Goal: Information Seeking & Learning: Learn about a topic

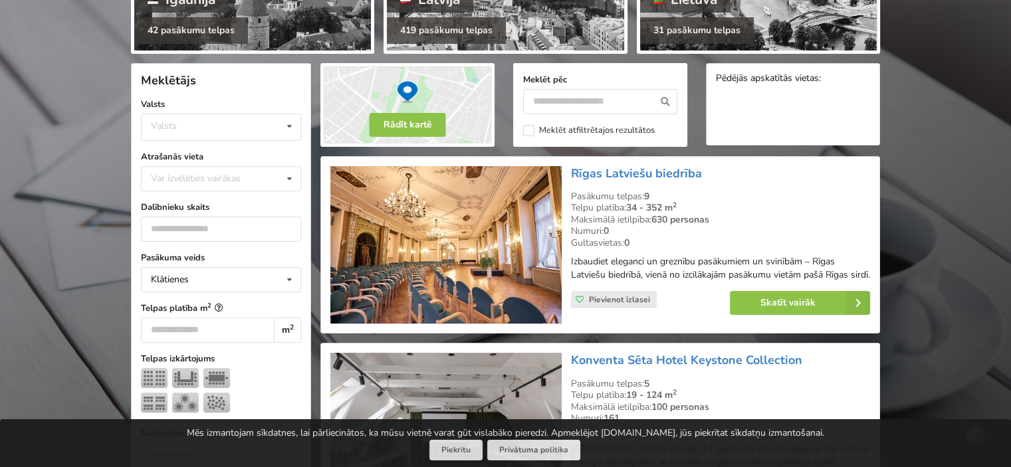
scroll to position [266, 0]
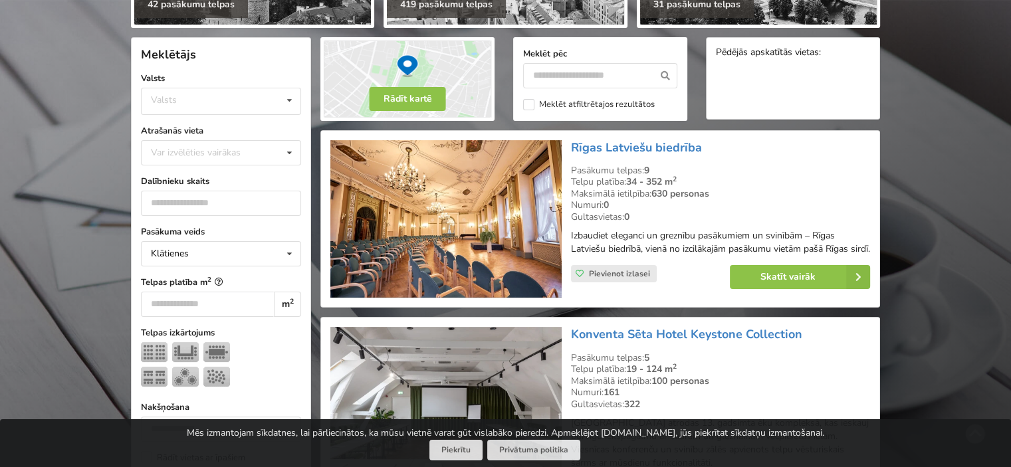
click at [691, 193] on strong "630 personas" at bounding box center [681, 193] width 58 height 13
click at [819, 287] on link "Skatīt vairāk" at bounding box center [800, 277] width 140 height 24
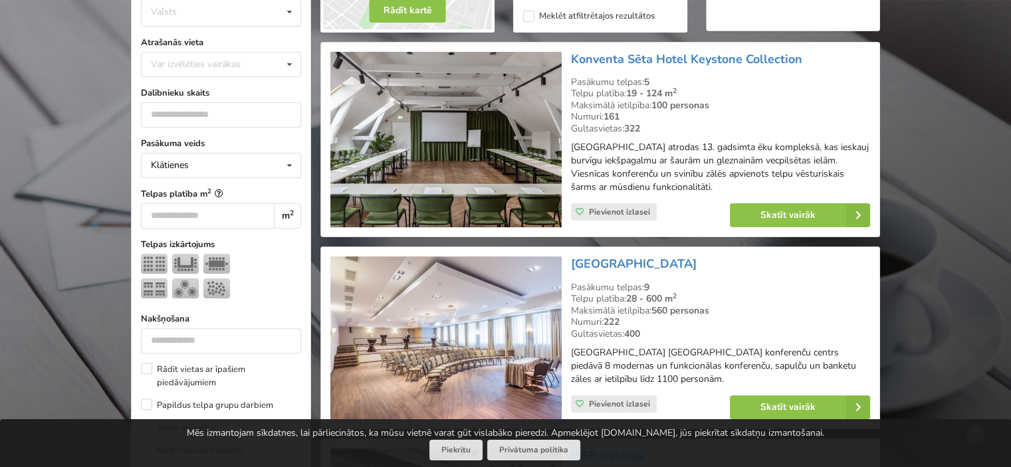
scroll to position [177, 0]
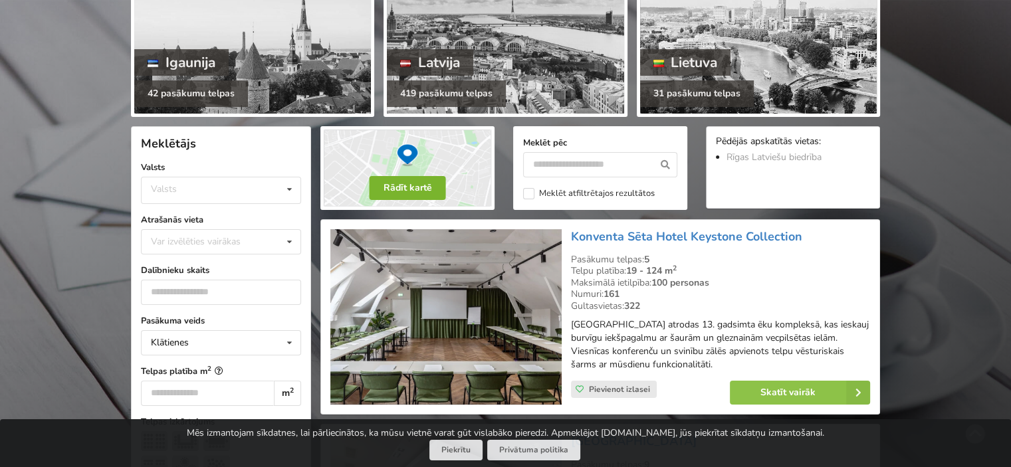
click at [388, 189] on button "Rādīt kartē" at bounding box center [408, 188] width 76 height 24
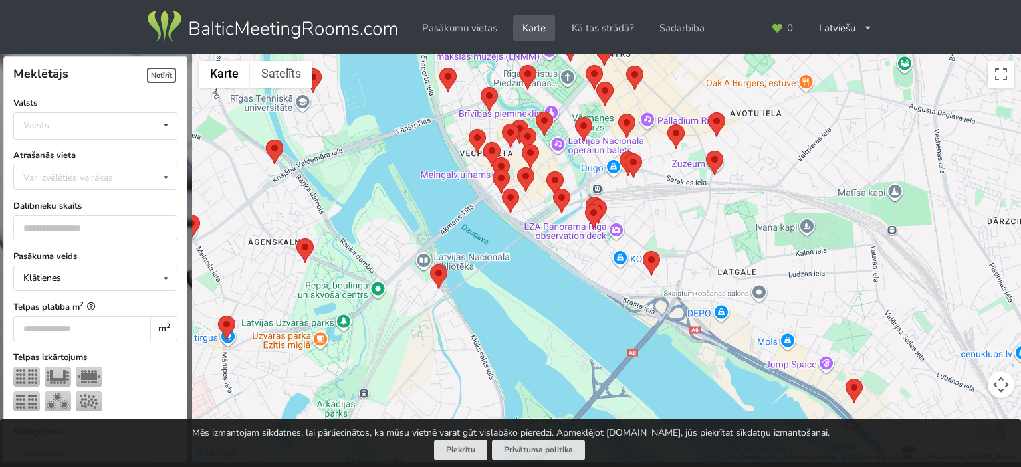
drag, startPoint x: 488, startPoint y: 193, endPoint x: 535, endPoint y: 277, distance: 96.2
click at [535, 277] on div at bounding box center [606, 259] width 829 height 408
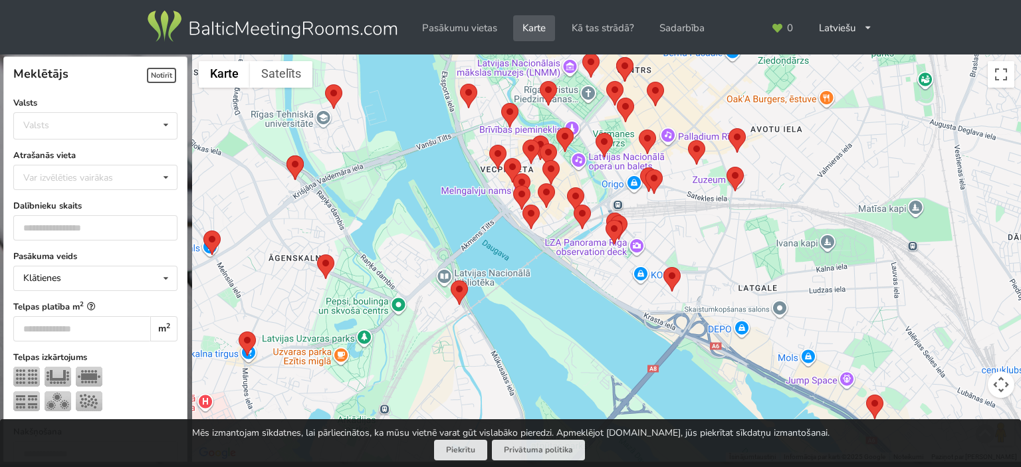
click at [451, 281] on area at bounding box center [451, 281] width 0 height 0
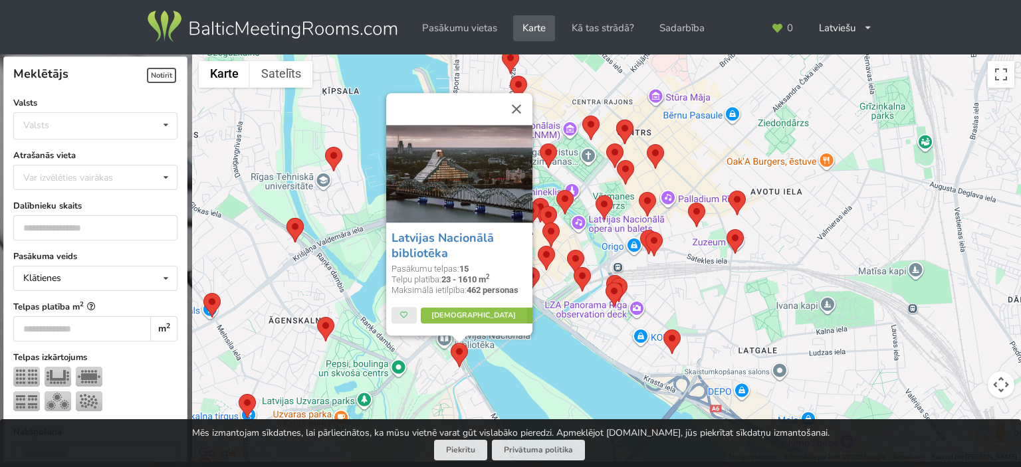
click at [572, 318] on div "Latvijas Nacionālā bibliotēka Pasākumu telpas: 15 Telpu platība: 23 - 1610 m 2 …" at bounding box center [606, 259] width 829 height 408
click at [512, 111] on button "Aizvērt" at bounding box center [517, 110] width 32 height 32
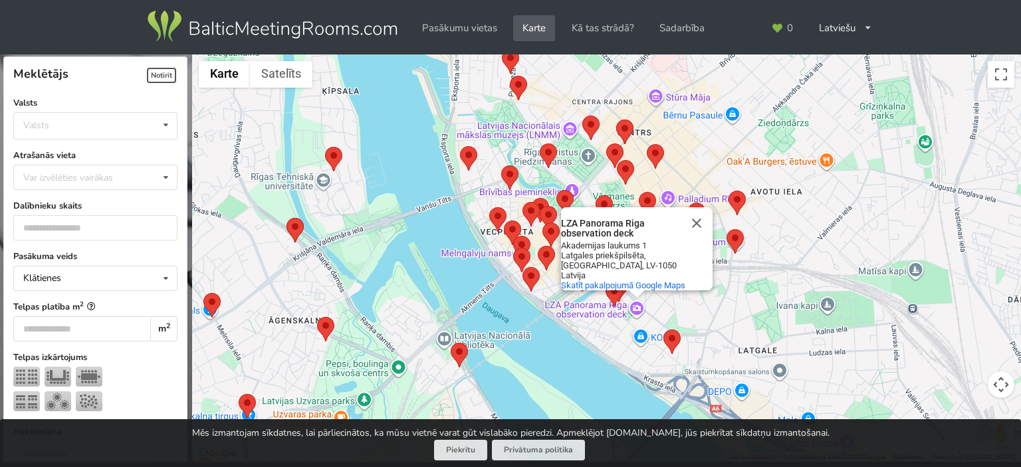
click at [317, 317] on area at bounding box center [317, 317] width 0 height 0
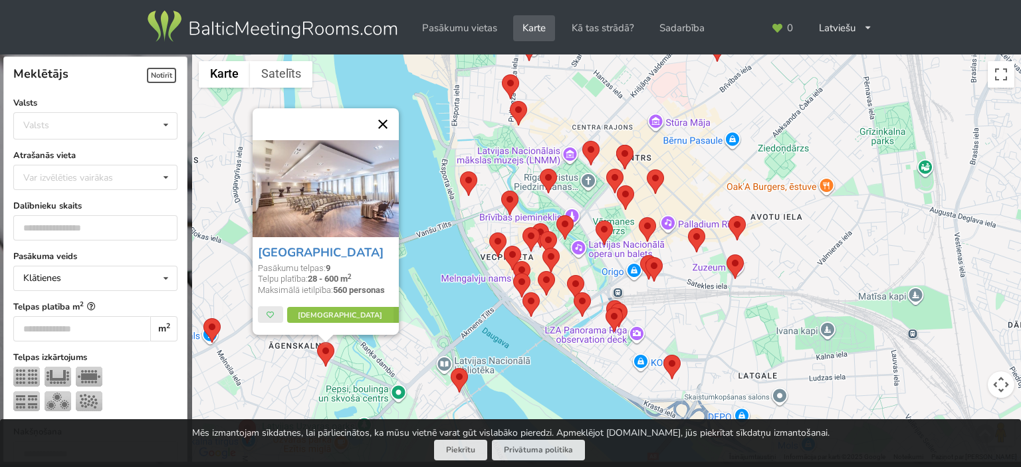
click at [387, 114] on button "Aizvērt" at bounding box center [383, 124] width 32 height 32
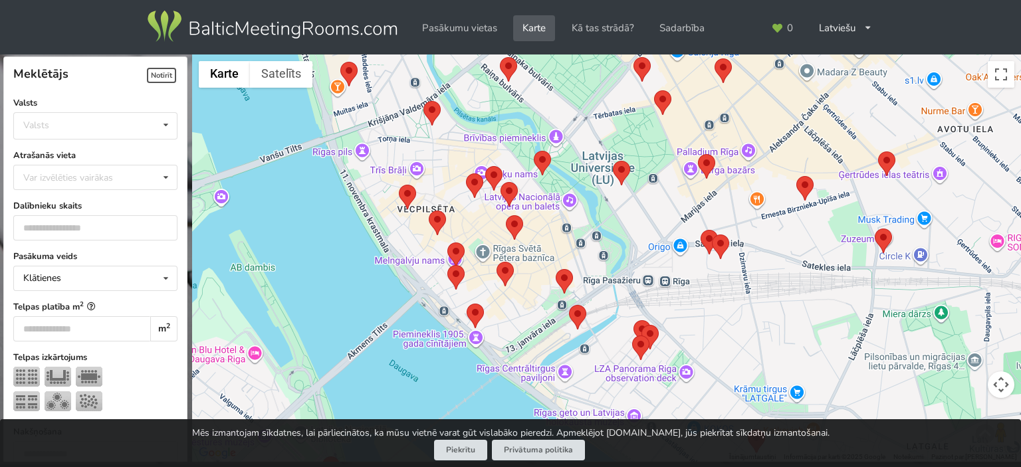
click at [447, 265] on area at bounding box center [447, 265] width 0 height 0
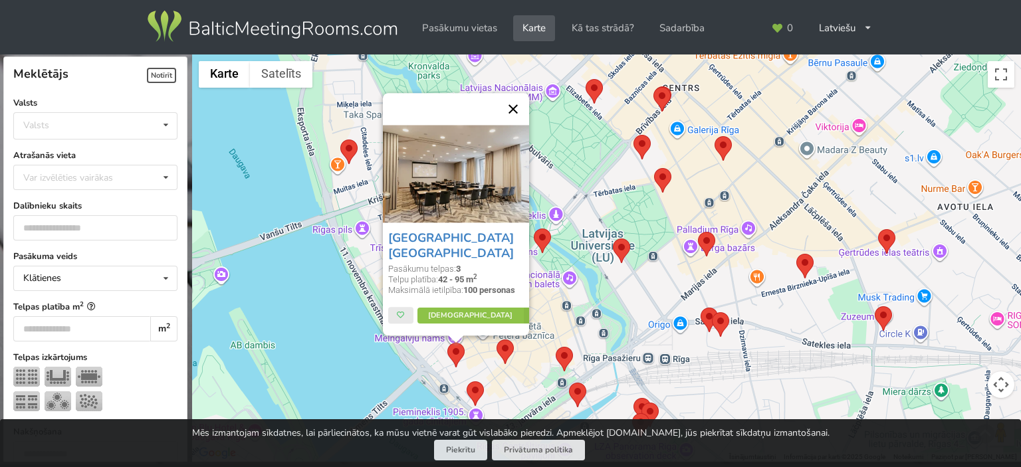
click at [510, 102] on button "Aizvērt" at bounding box center [513, 110] width 32 height 32
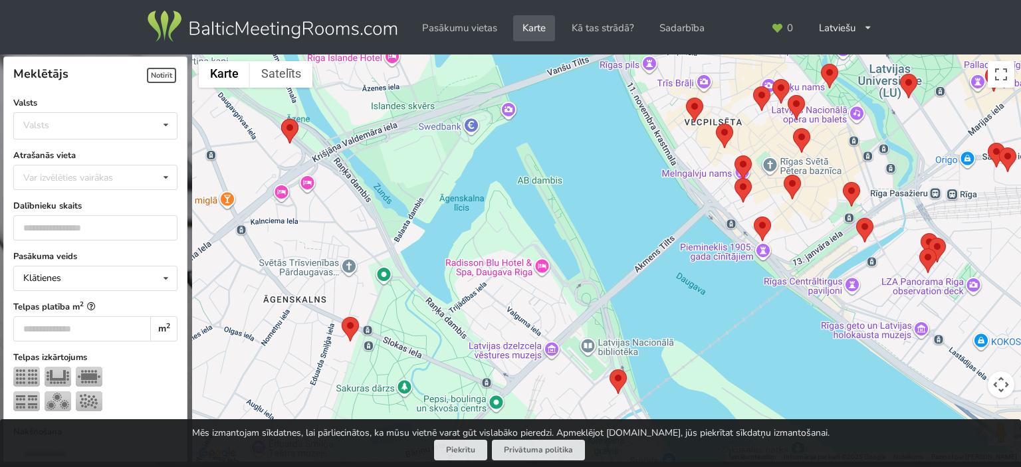
drag, startPoint x: 344, startPoint y: 293, endPoint x: 667, endPoint y: 106, distance: 372.9
click at [667, 106] on div at bounding box center [606, 259] width 829 height 408
click at [281, 119] on area at bounding box center [281, 119] width 0 height 0
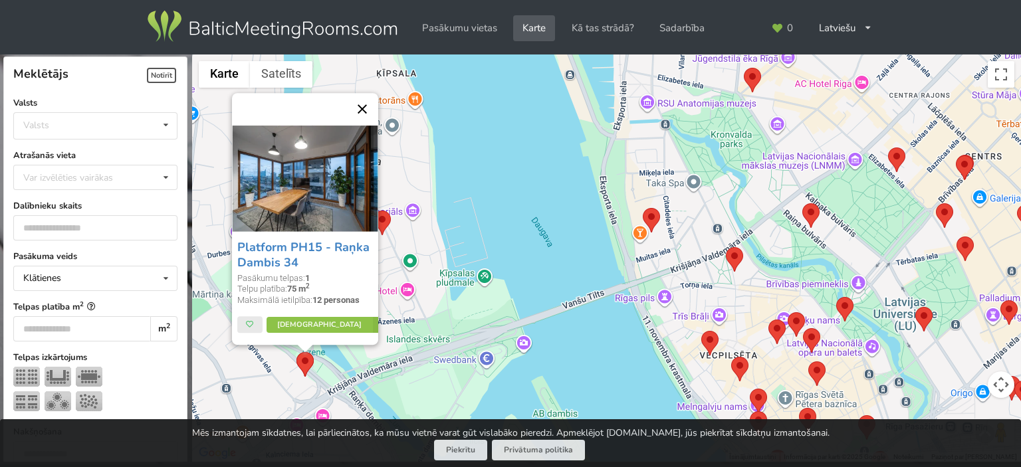
click at [369, 104] on button "Aizvērt" at bounding box center [362, 110] width 32 height 32
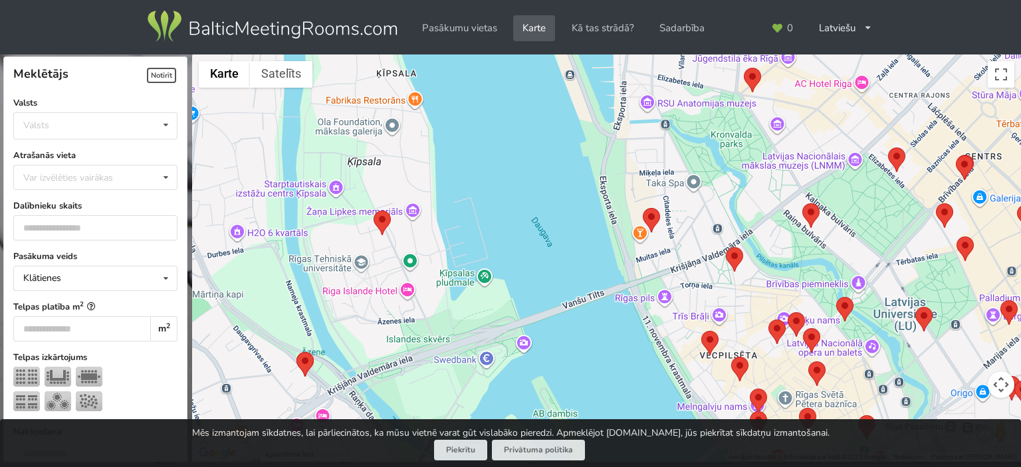
click at [374, 211] on area at bounding box center [374, 211] width 0 height 0
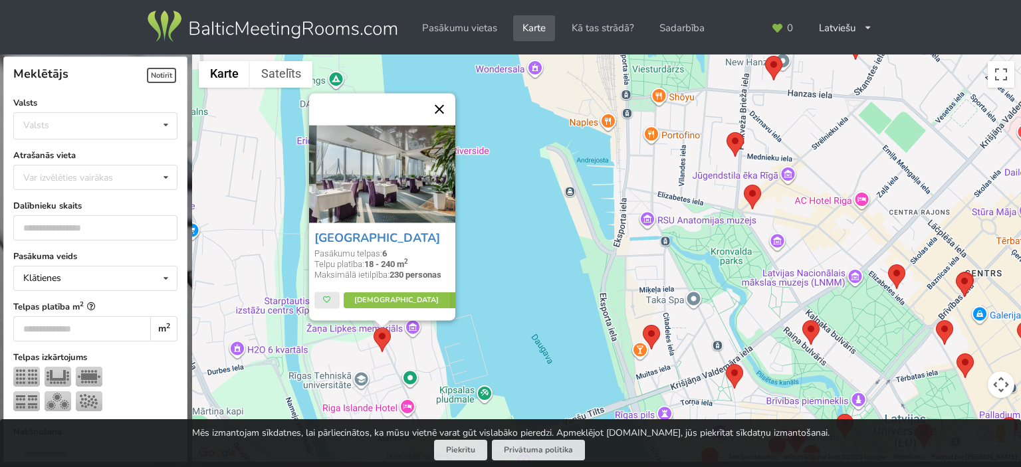
click at [441, 111] on button "Aizvērt" at bounding box center [439, 110] width 32 height 32
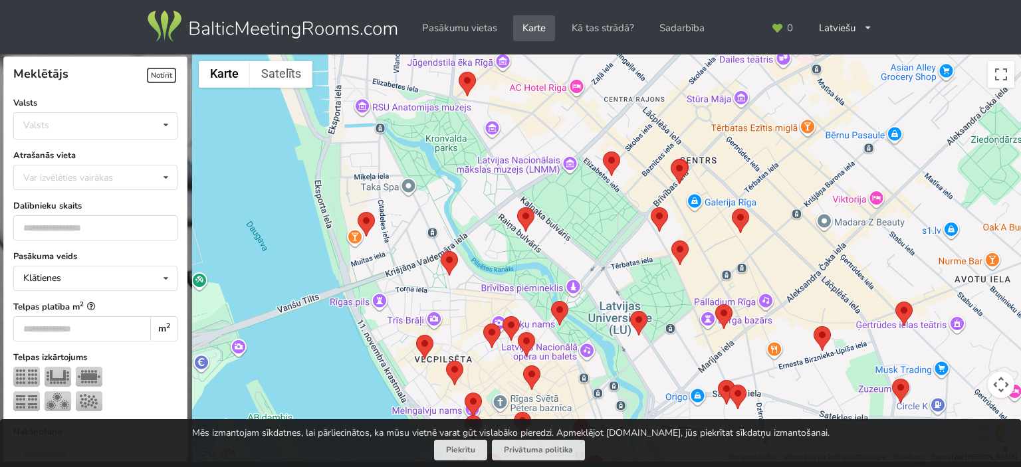
drag, startPoint x: 711, startPoint y: 241, endPoint x: 481, endPoint y: 135, distance: 253.4
click at [481, 135] on div at bounding box center [606, 259] width 829 height 408
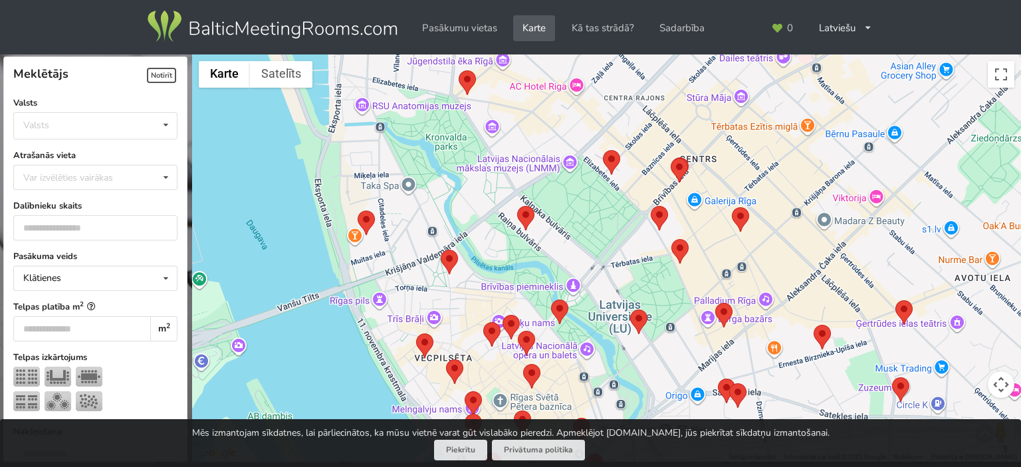
click at [630, 310] on area at bounding box center [630, 310] width 0 height 0
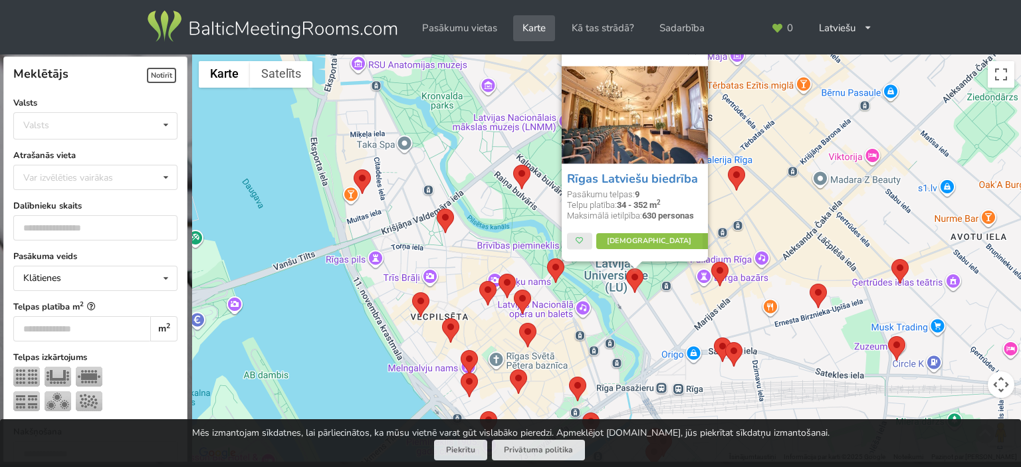
drag, startPoint x: 679, startPoint y: 361, endPoint x: 663, endPoint y: 279, distance: 84.1
click at [663, 279] on div "Rīgas Latviešu biedrība Pasākumu telpas: 9 Telpu platība: 34 - 352 m 2 Maksimāl…" at bounding box center [606, 259] width 829 height 408
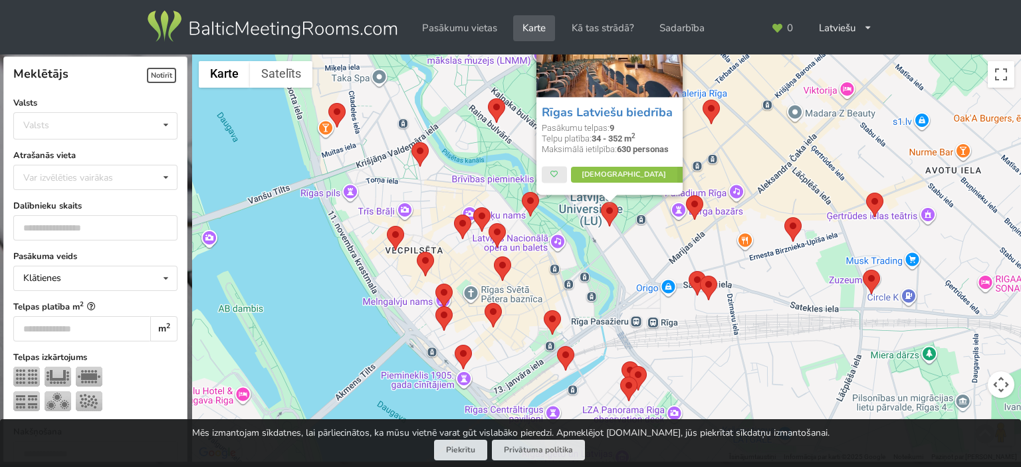
drag, startPoint x: 648, startPoint y: 341, endPoint x: 622, endPoint y: 276, distance: 70.1
click at [622, 276] on div "Rīgas Latviešu biedrība Pasākumu telpas: 9 Telpu platība: 34 - 352 m 2 Maksimāl…" at bounding box center [606, 259] width 829 height 408
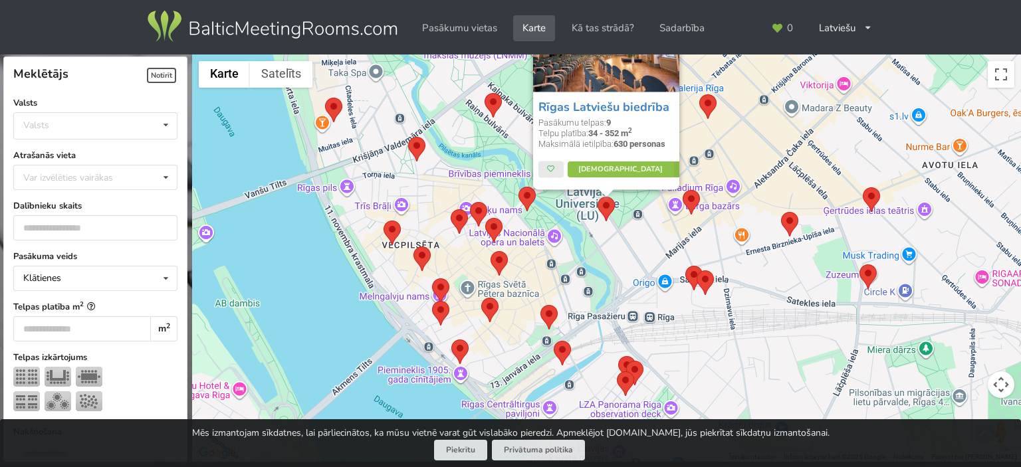
click at [540, 305] on area at bounding box center [540, 305] width 0 height 0
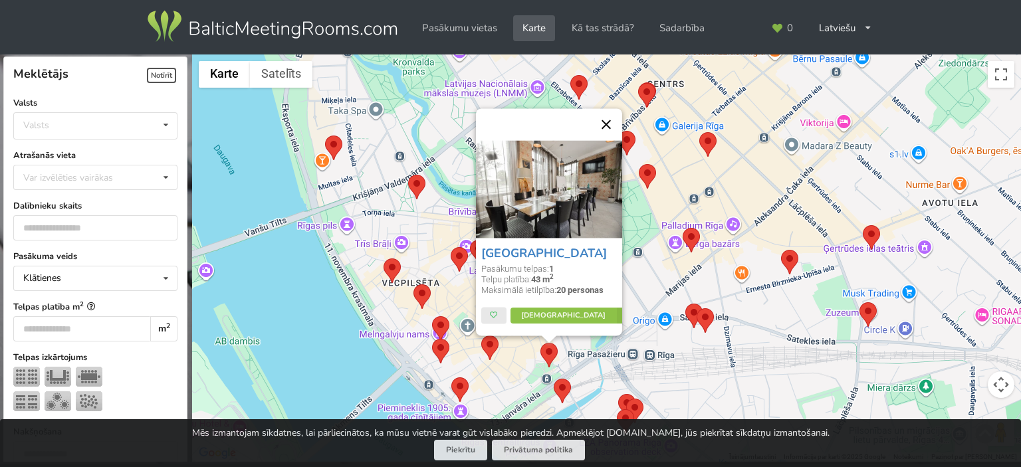
click at [608, 113] on button "Aizvērt" at bounding box center [606, 125] width 32 height 32
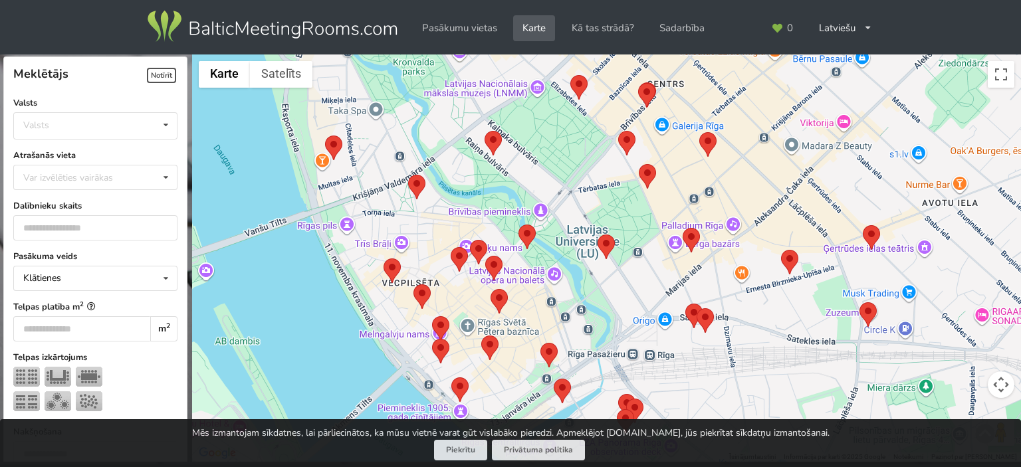
click at [491, 289] on area at bounding box center [491, 289] width 0 height 0
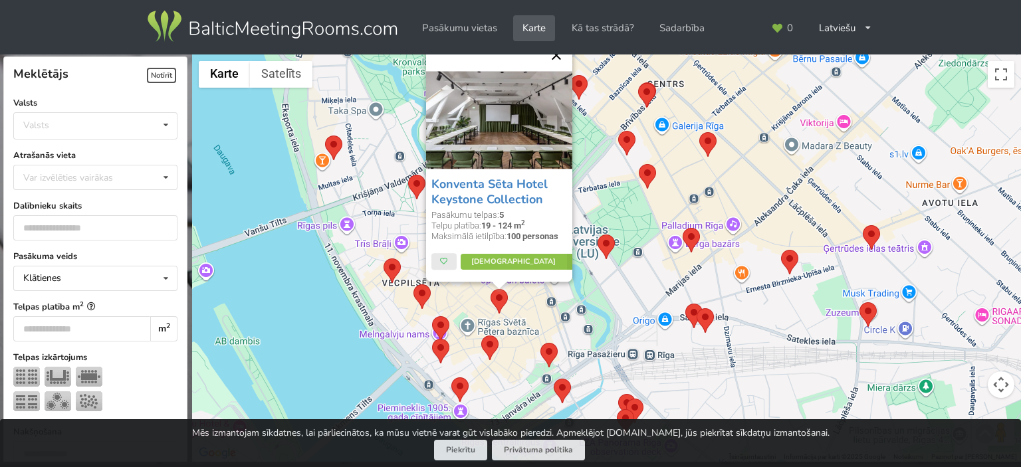
click at [556, 63] on button "Aizvērt" at bounding box center [556, 56] width 32 height 32
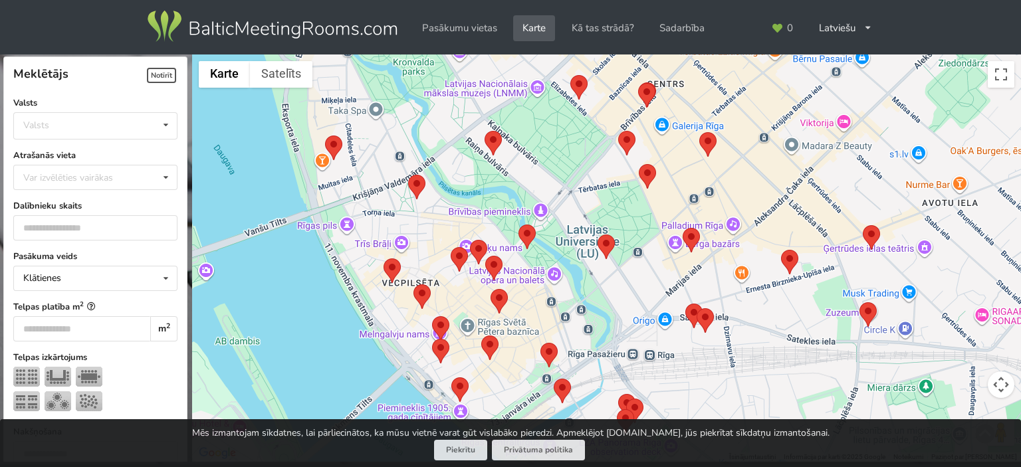
click at [519, 225] on area at bounding box center [519, 225] width 0 height 0
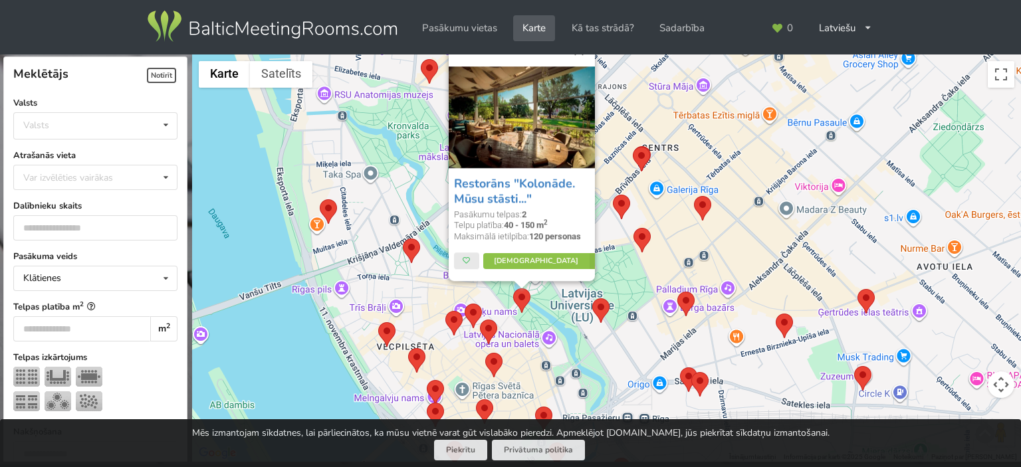
drag, startPoint x: 623, startPoint y: 219, endPoint x: 617, endPoint y: 276, distance: 56.8
click at [617, 276] on div "Restorāns "Kolonāde. Mūsu stāsti..." Pasākumu telpas: 2 Telpu platība: 40 - 150…" at bounding box center [606, 259] width 829 height 408
click at [465, 304] on area at bounding box center [465, 304] width 0 height 0
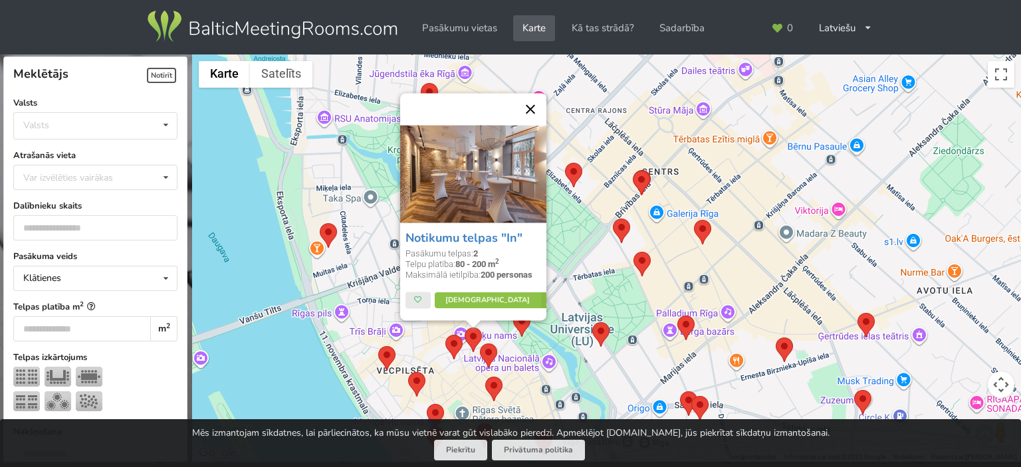
click at [541, 94] on button "Aizvērt" at bounding box center [531, 110] width 32 height 32
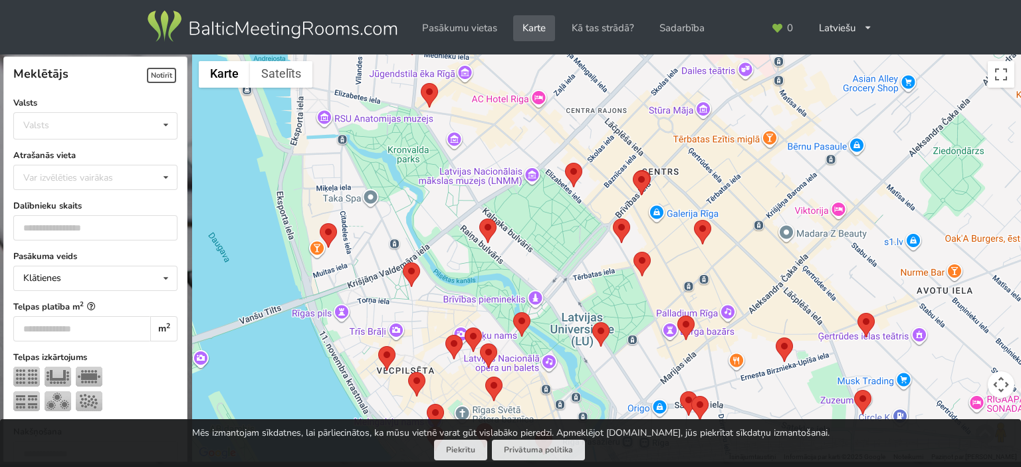
click at [634, 252] on area at bounding box center [634, 252] width 0 height 0
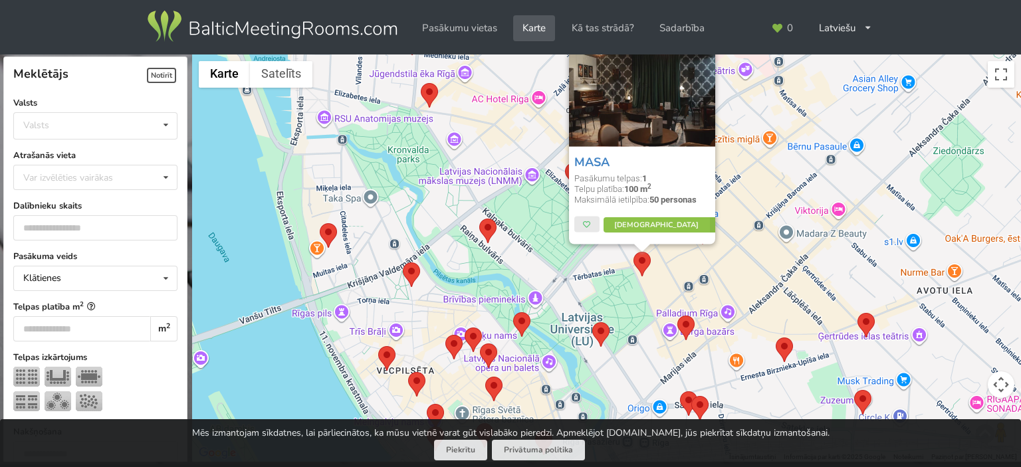
click at [677, 316] on area at bounding box center [677, 316] width 0 height 0
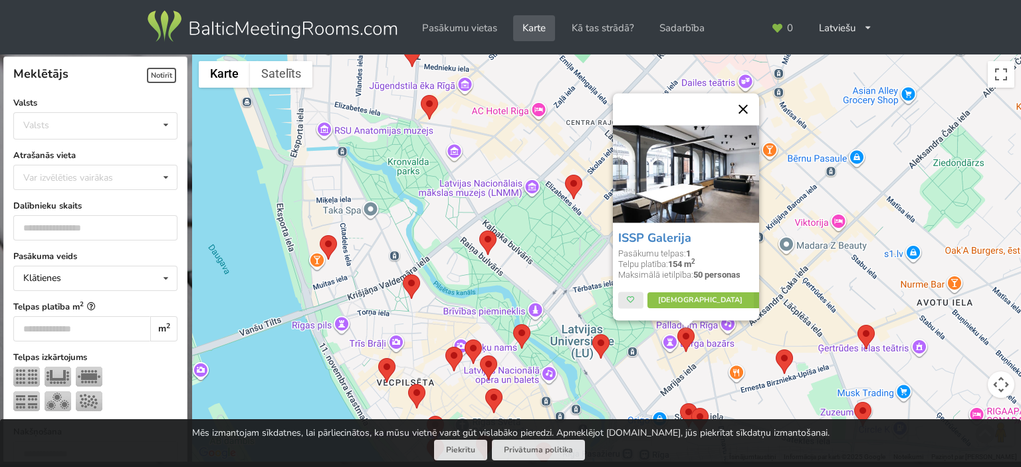
click at [745, 110] on button "Aizvērt" at bounding box center [743, 110] width 32 height 32
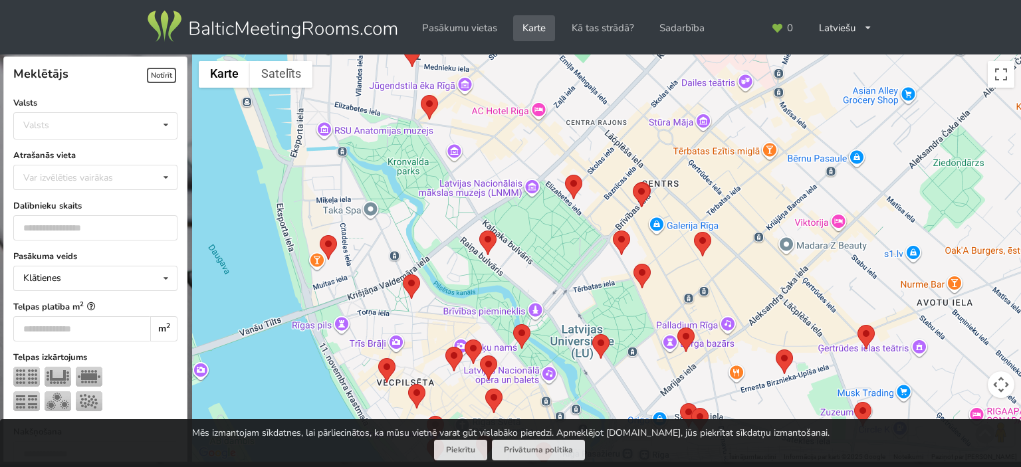
click at [633, 183] on area at bounding box center [633, 183] width 0 height 0
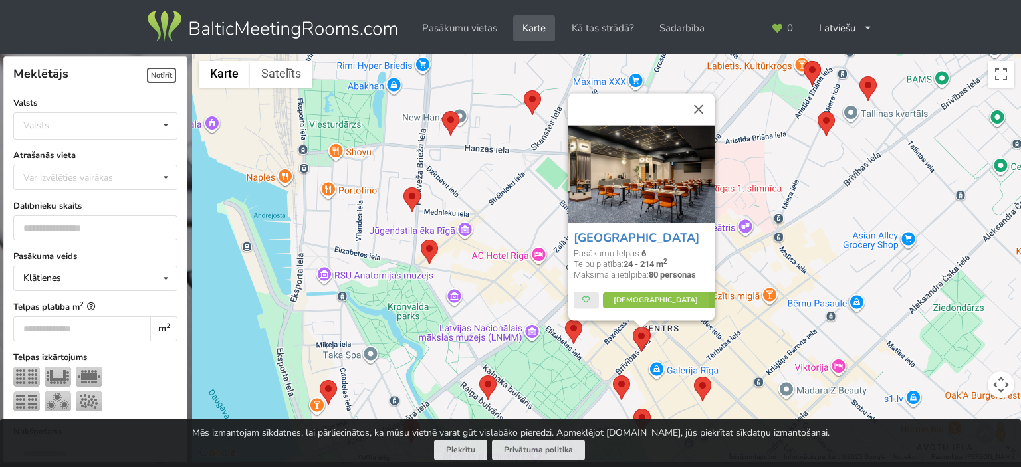
click at [646, 259] on strong "6" at bounding box center [644, 254] width 5 height 10
click at [665, 300] on link "Vairāk" at bounding box center [664, 301] width 125 height 16
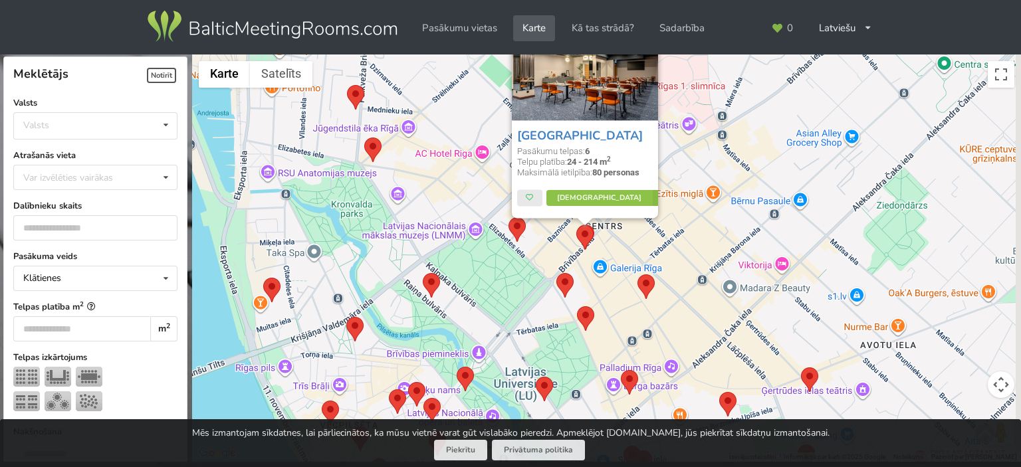
drag, startPoint x: 503, startPoint y: 308, endPoint x: 390, endPoint y: 90, distance: 245.6
click at [390, 90] on div "Aston Hotel Riga Pasākumu telpas: 6 Telpu platība: 24 - 214 m 2 Maksimālā ietil…" at bounding box center [606, 259] width 829 height 408
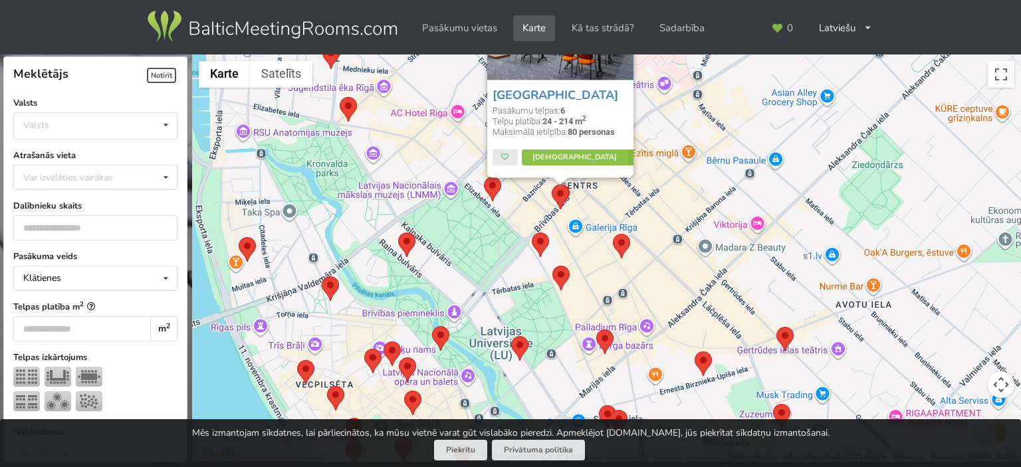
click at [596, 330] on area at bounding box center [596, 330] width 0 height 0
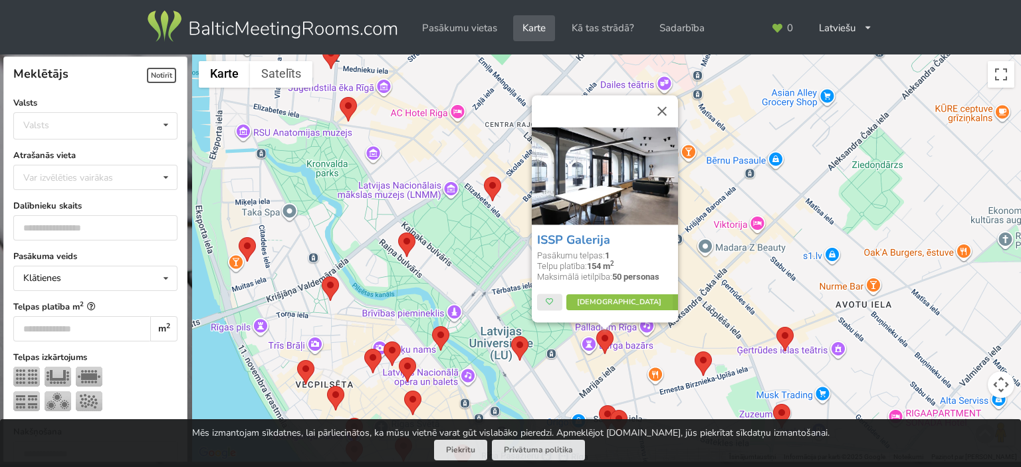
click at [695, 352] on area at bounding box center [695, 352] width 0 height 0
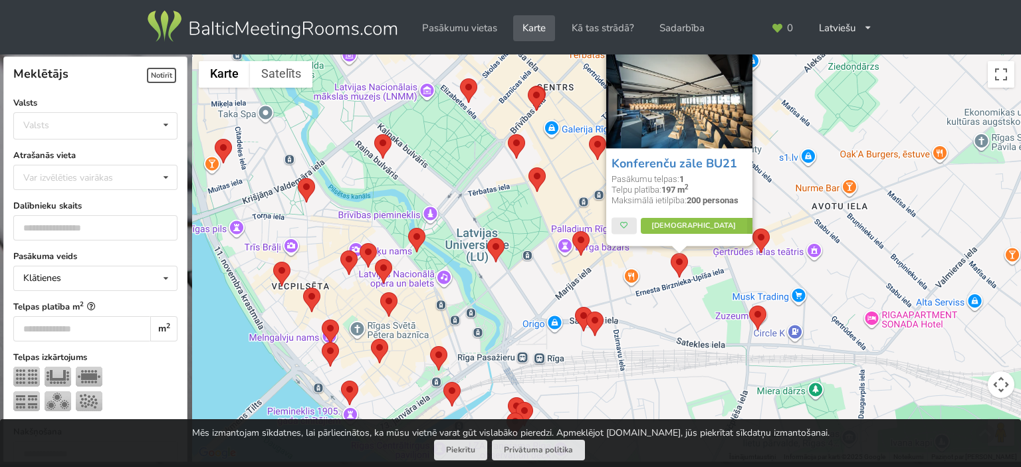
drag, startPoint x: 673, startPoint y: 391, endPoint x: 648, endPoint y: 289, distance: 104.6
click at [648, 289] on div "Konferenču zāle BU21 Pasākumu telpas: 1 Telpu platība: 197 m 2 Maksimālā ietilp…" at bounding box center [606, 259] width 829 height 408
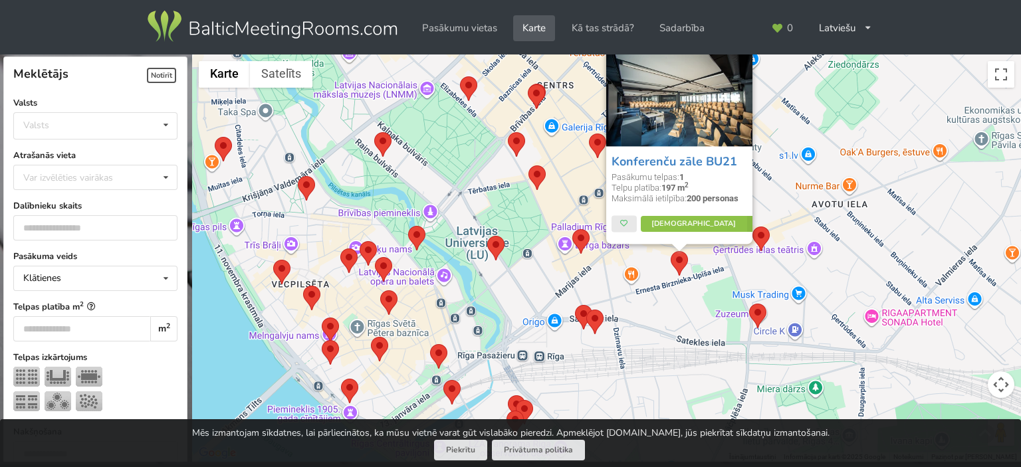
click at [575, 305] on area at bounding box center [575, 305] width 0 height 0
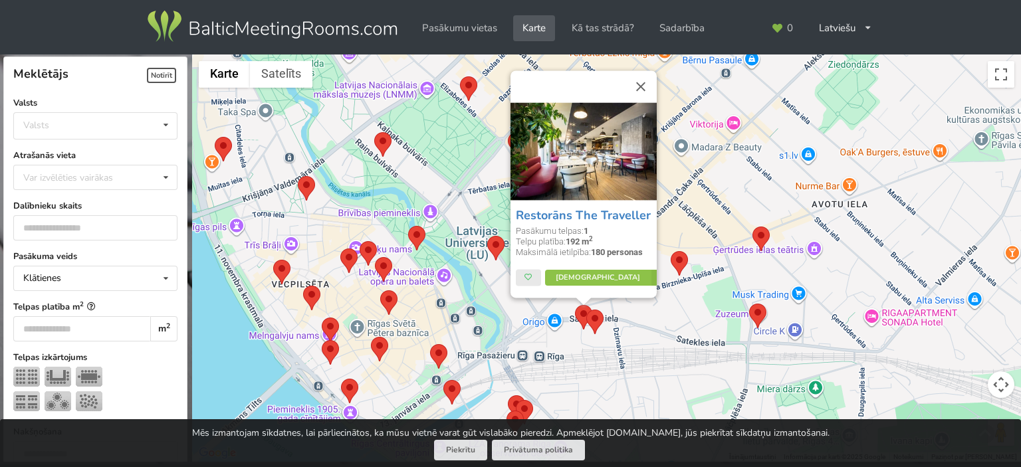
click at [586, 310] on area at bounding box center [586, 310] width 0 height 0
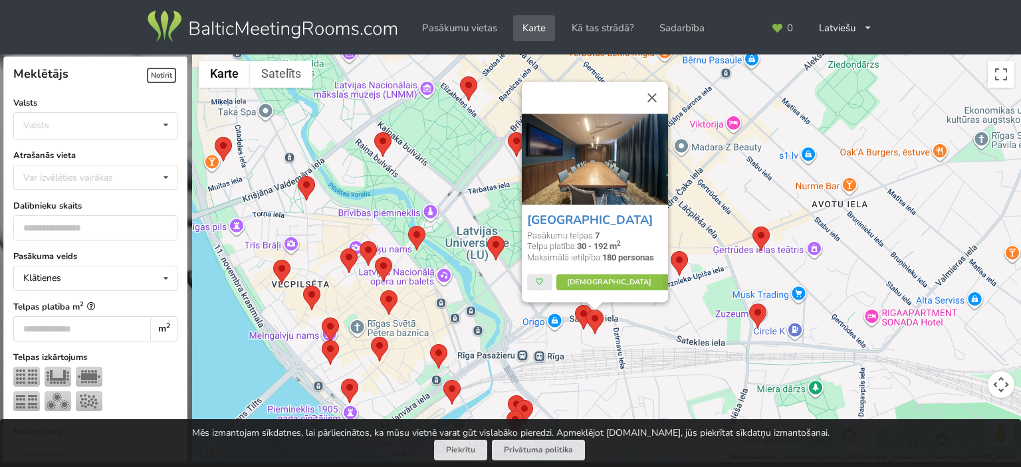
click at [753, 227] on area at bounding box center [753, 227] width 0 height 0
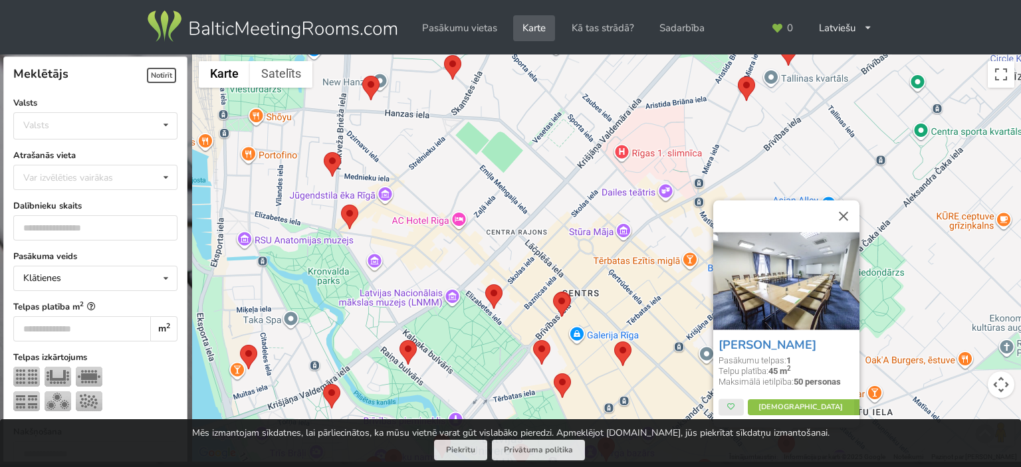
drag, startPoint x: 650, startPoint y: 188, endPoint x: 648, endPoint y: 367, distance: 178.9
click at [676, 398] on div "Gertrude Hotel Pasākumu telpas: 1 Telpu platība: 45 m 2 Maksimālā ietilpība: 50…" at bounding box center [606, 259] width 829 height 408
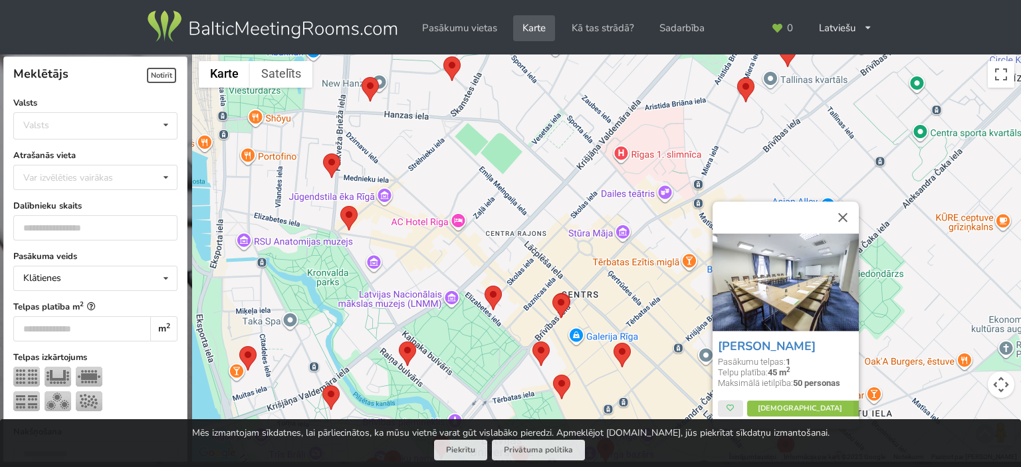
click at [340, 206] on area at bounding box center [340, 206] width 0 height 0
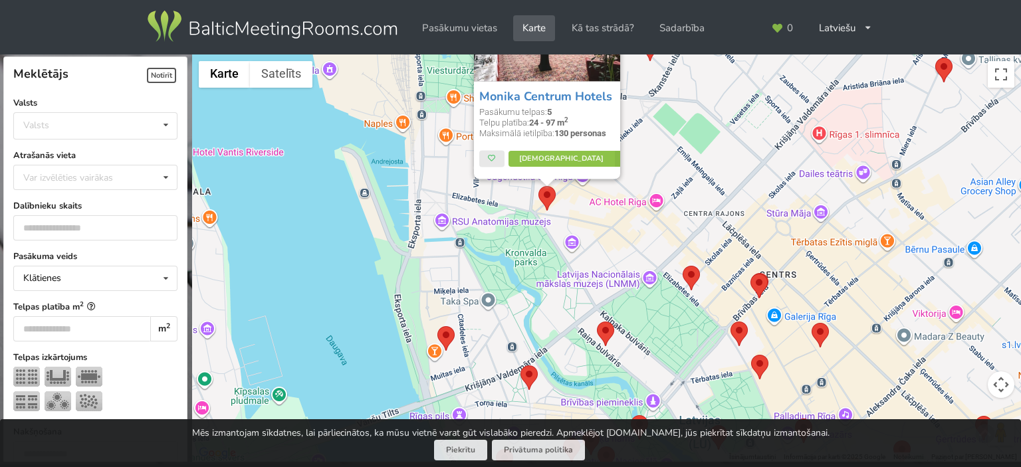
drag, startPoint x: 332, startPoint y: 309, endPoint x: 545, endPoint y: 205, distance: 237.0
click at [542, 213] on div "Monika Centrum Hotels Pasākumu telpas: 5 Telpu platība: 24 - 97 m 2 Maksimālā i…" at bounding box center [606, 259] width 829 height 408
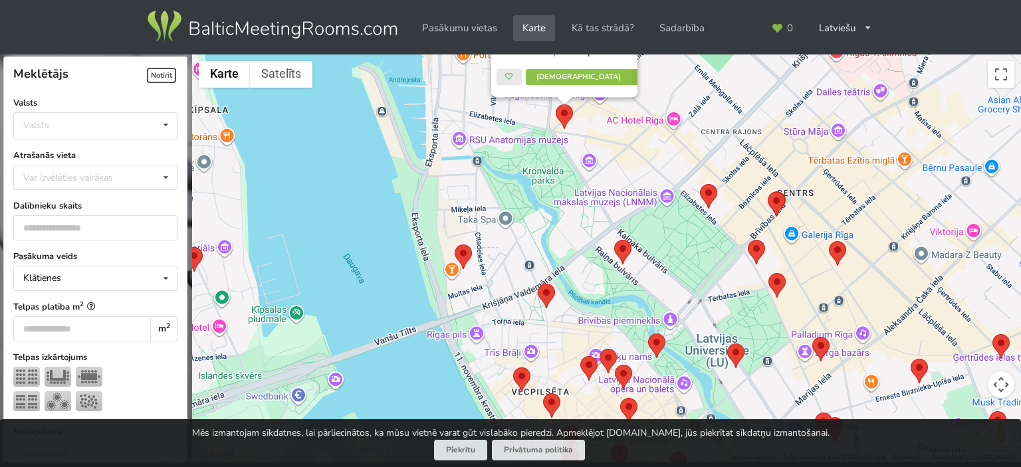
click at [455, 245] on area at bounding box center [455, 245] width 0 height 0
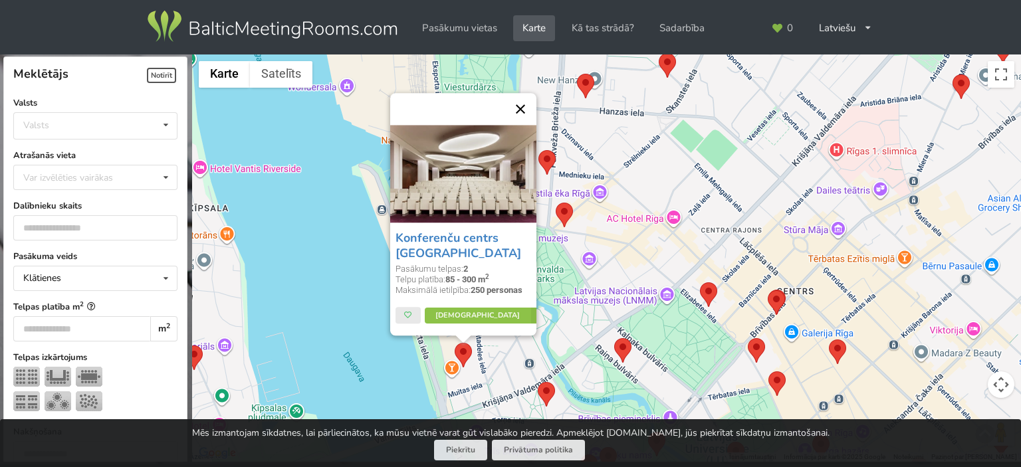
click at [521, 114] on button "Aizvērt" at bounding box center [521, 110] width 32 height 32
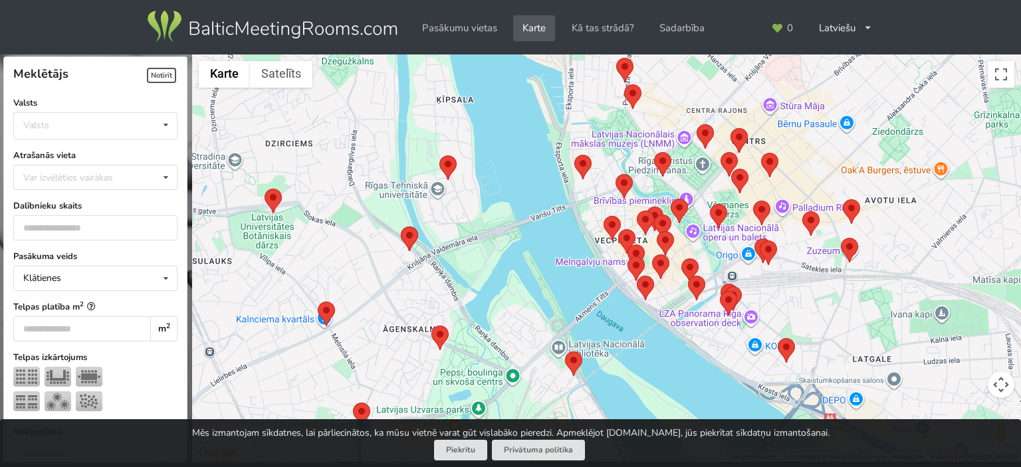
drag, startPoint x: 437, startPoint y: 323, endPoint x: 538, endPoint y: 188, distance: 168.2
click at [538, 188] on div at bounding box center [606, 259] width 829 height 408
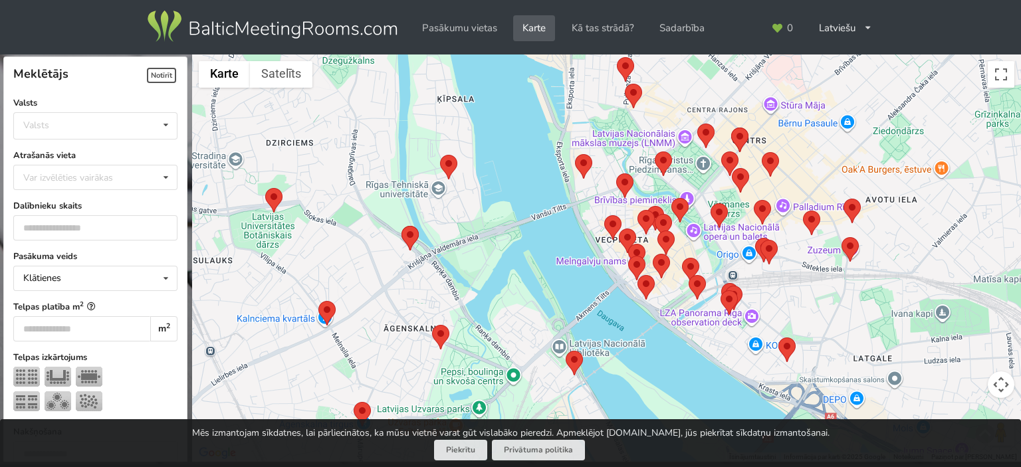
click at [318, 301] on area at bounding box center [318, 301] width 0 height 0
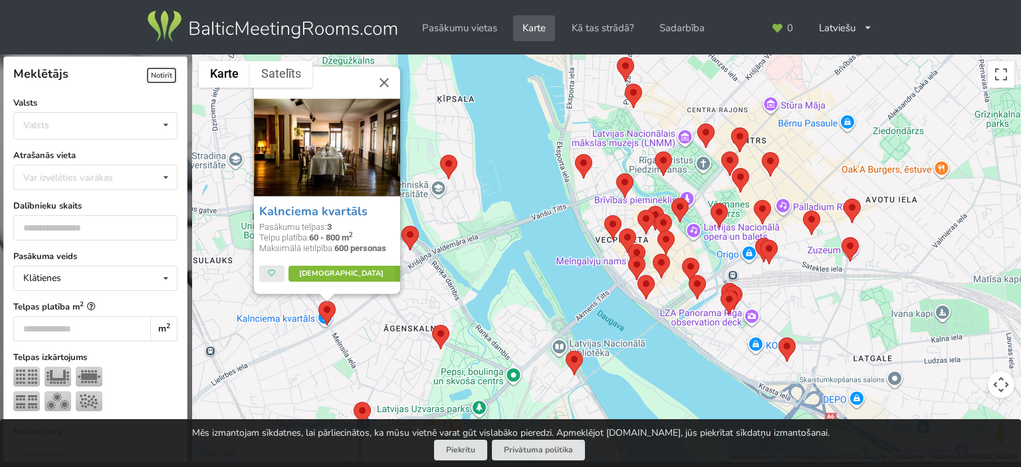
click at [345, 275] on link "Vairāk" at bounding box center [350, 275] width 125 height 16
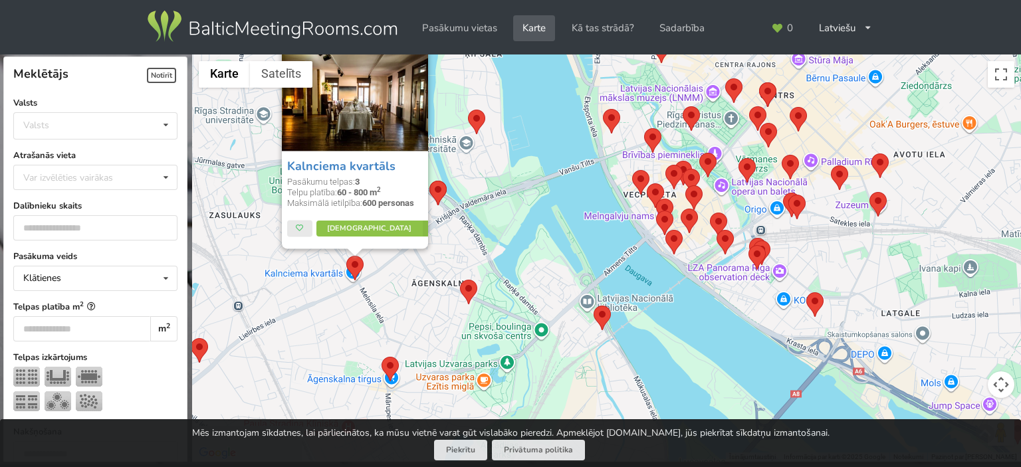
drag, startPoint x: 386, startPoint y: 340, endPoint x: 435, endPoint y: 234, distance: 116.9
click at [435, 234] on div "Kalnciema kvartāls Pasākumu telpas: 3 Telpu platība: 60 - 800 m 2 Maksimālā iet…" at bounding box center [606, 259] width 829 height 408
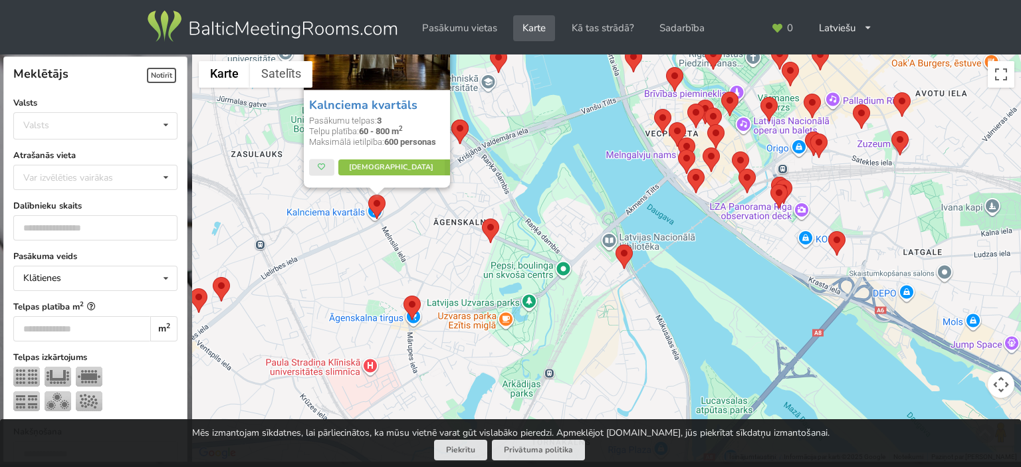
click at [404, 296] on area at bounding box center [404, 296] width 0 height 0
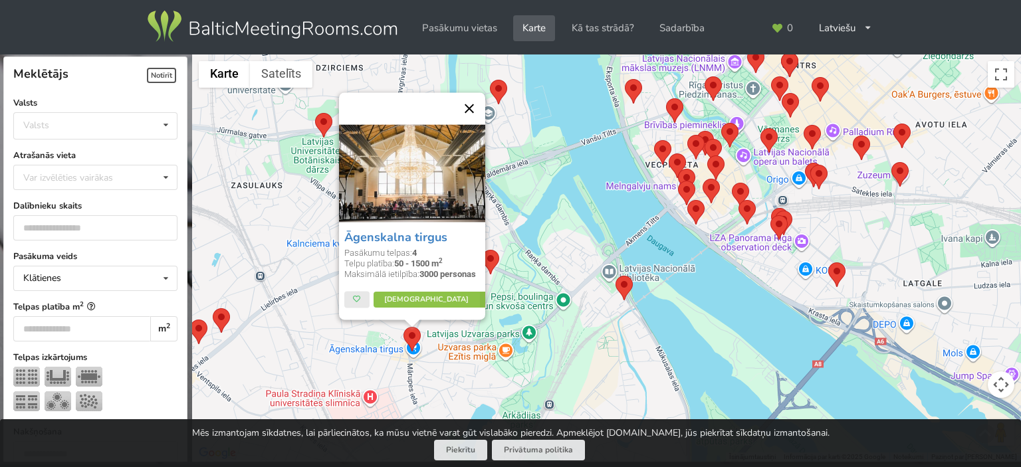
click at [471, 112] on button "Aizvērt" at bounding box center [469, 109] width 32 height 32
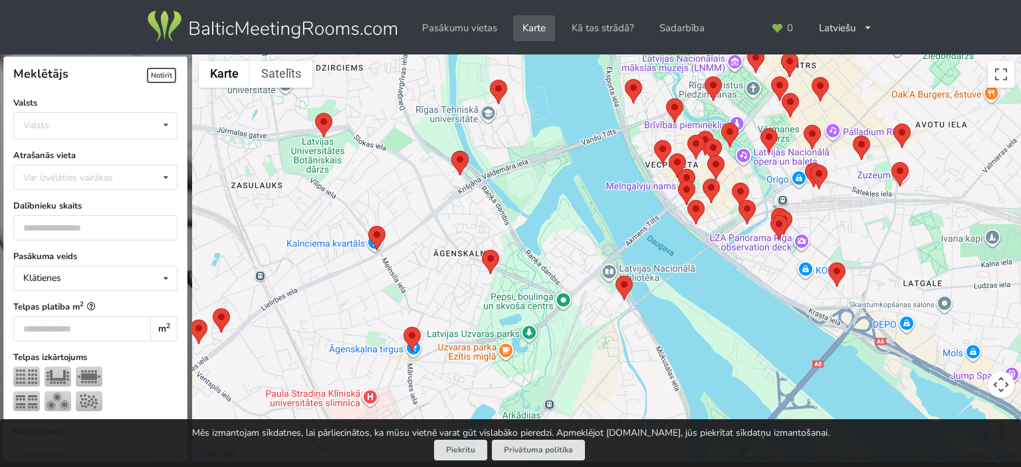
click at [315, 113] on area at bounding box center [315, 113] width 0 height 0
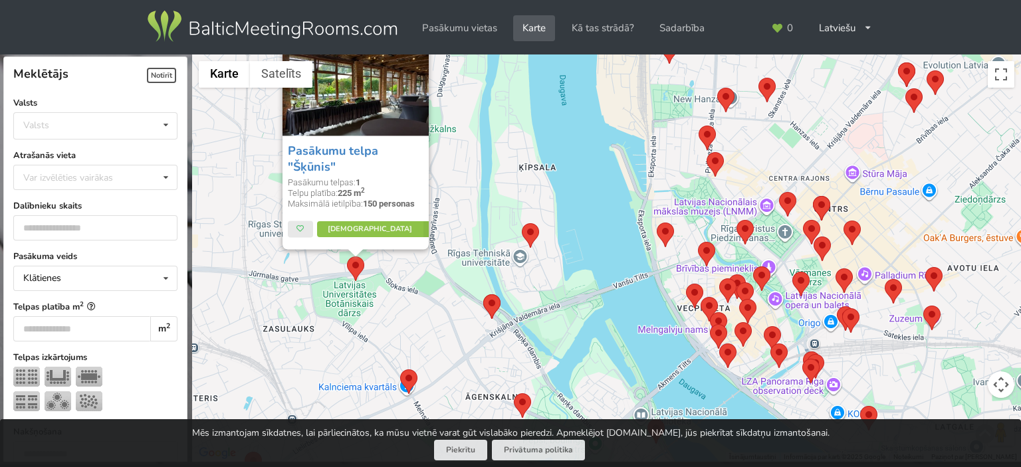
drag, startPoint x: 396, startPoint y: 283, endPoint x: 426, endPoint y: 297, distance: 33.3
click at [433, 298] on div "Pasākumu telpa "Šķūnis" Pasākumu telpas: 1 Telpu platība: 225 m 2 Maksimālā iet…" at bounding box center [606, 259] width 829 height 408
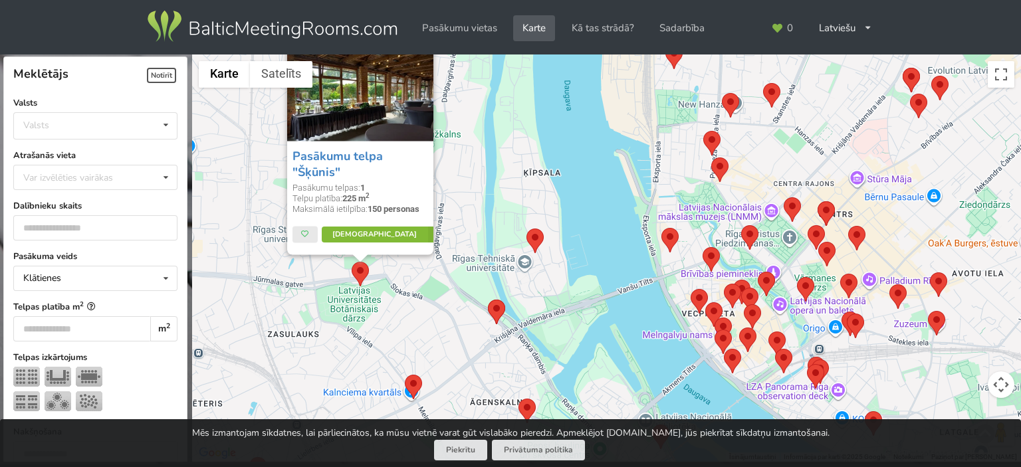
click at [379, 228] on link "Vairāk" at bounding box center [383, 235] width 125 height 16
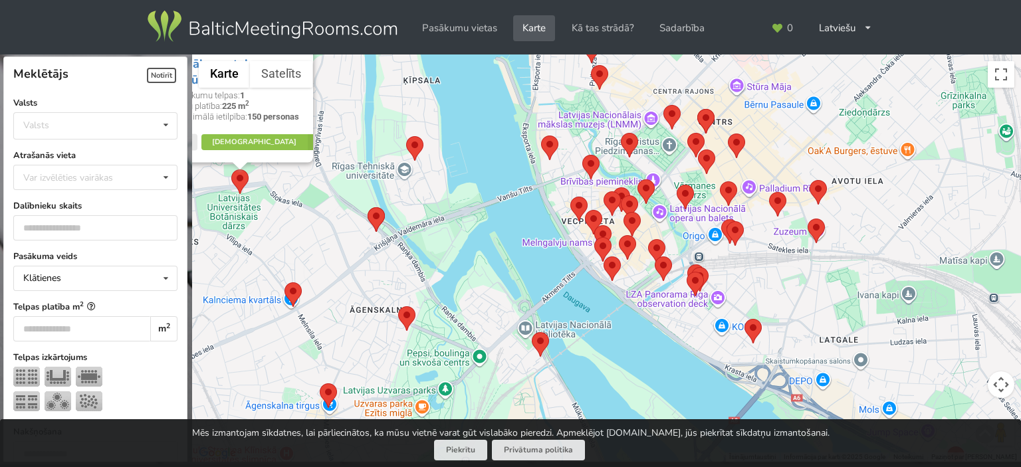
drag, startPoint x: 636, startPoint y: 330, endPoint x: 515, endPoint y: 237, distance: 152.5
click at [515, 237] on div "Pasākumu telpa "Šķūnis" Pasākumu telpas: 1 Telpu platība: 225 m 2 Maksimālā iet…" at bounding box center [606, 259] width 829 height 408
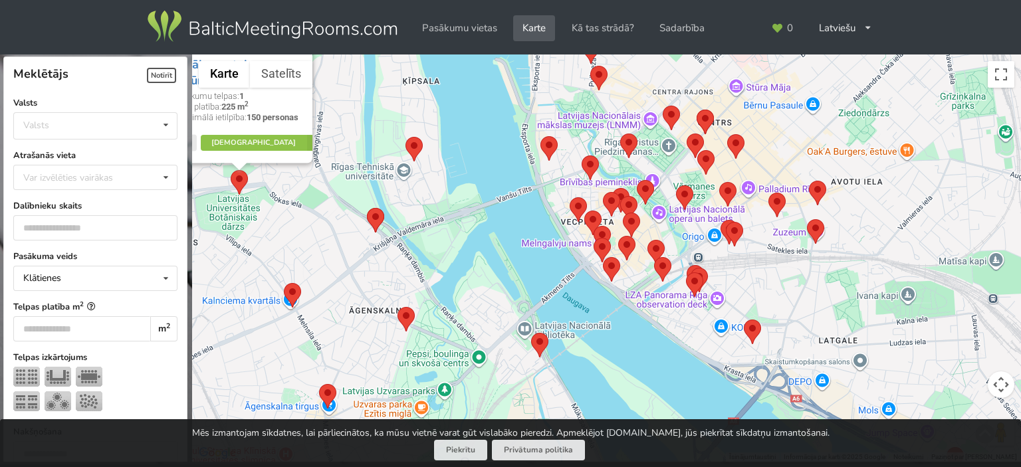
click at [516, 249] on div "Pasākumu telpa "Šķūnis" Pasākumu telpas: 1 Telpu platība: 225 m 2 Maksimālā iet…" at bounding box center [606, 259] width 829 height 408
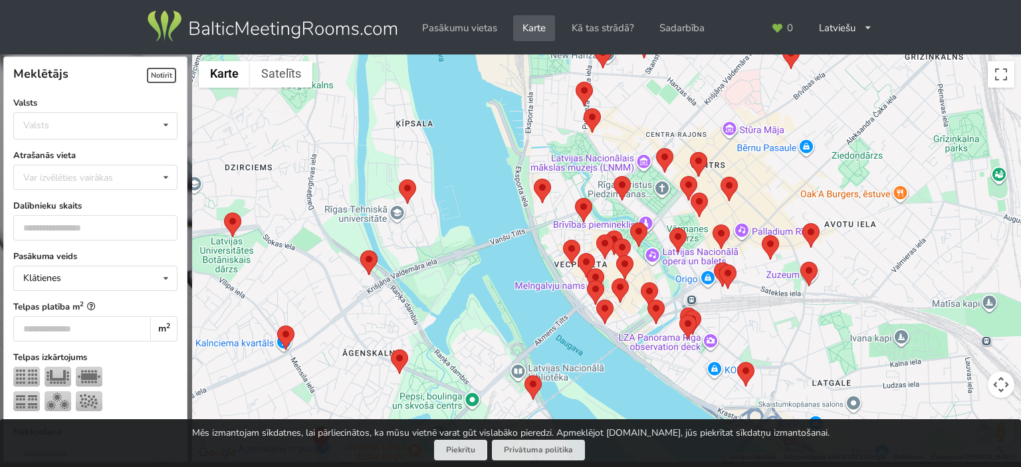
drag, startPoint x: 539, startPoint y: 195, endPoint x: 535, endPoint y: 259, distance: 63.9
click at [535, 259] on div at bounding box center [606, 259] width 829 height 408
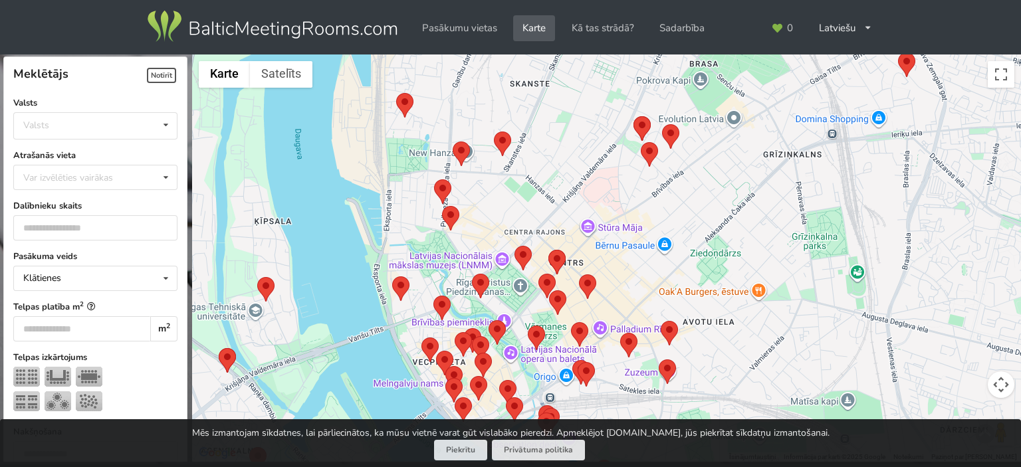
drag, startPoint x: 564, startPoint y: 167, endPoint x: 407, endPoint y: 237, distance: 171.7
click at [407, 237] on div at bounding box center [606, 259] width 829 height 408
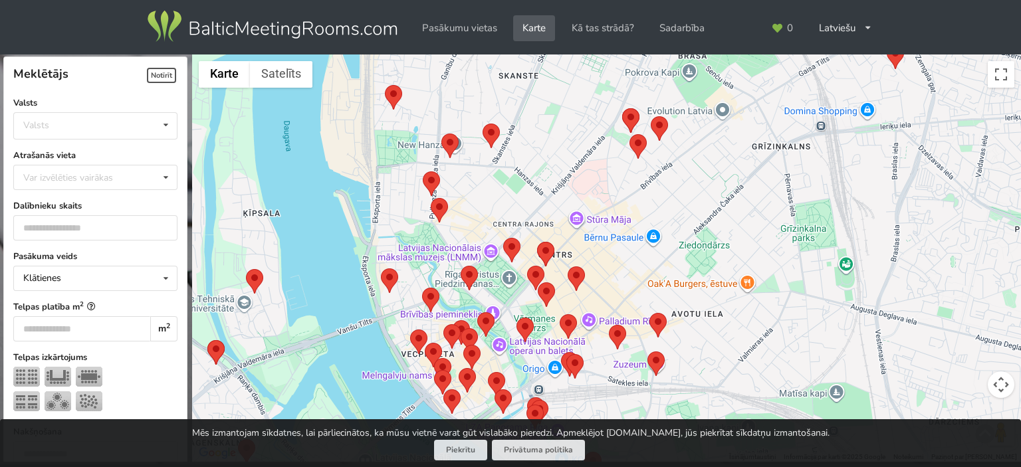
click at [630, 134] on area at bounding box center [630, 134] width 0 height 0
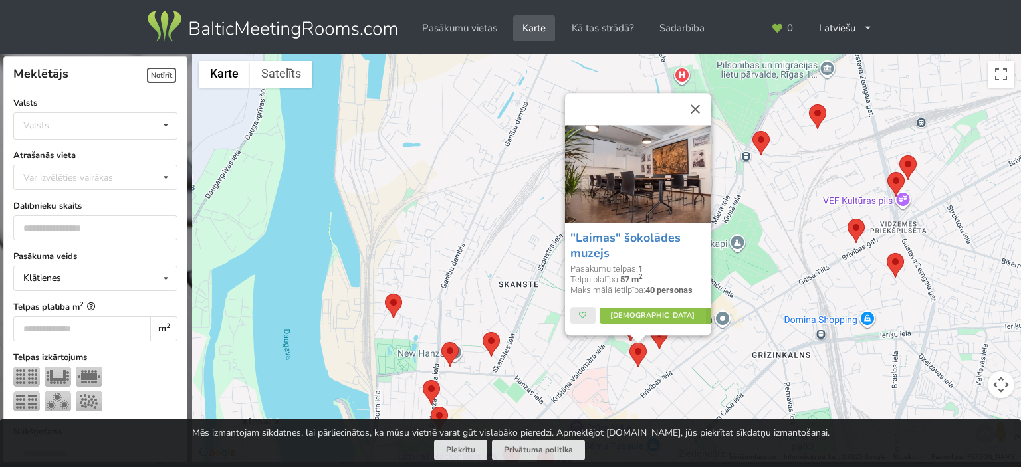
click at [651, 325] on area at bounding box center [651, 325] width 0 height 0
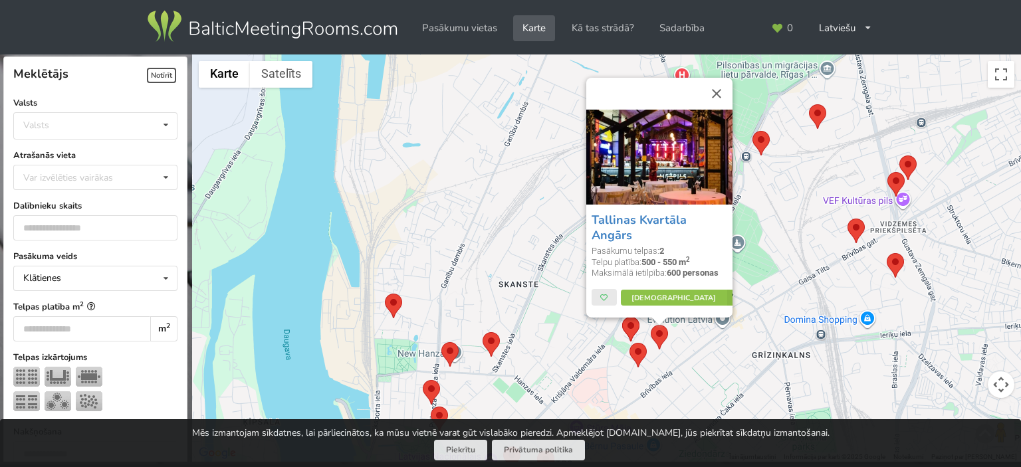
click at [669, 261] on strong "500 - 550 m 2" at bounding box center [666, 262] width 49 height 10
click at [679, 302] on link "Vairāk" at bounding box center [682, 299] width 125 height 16
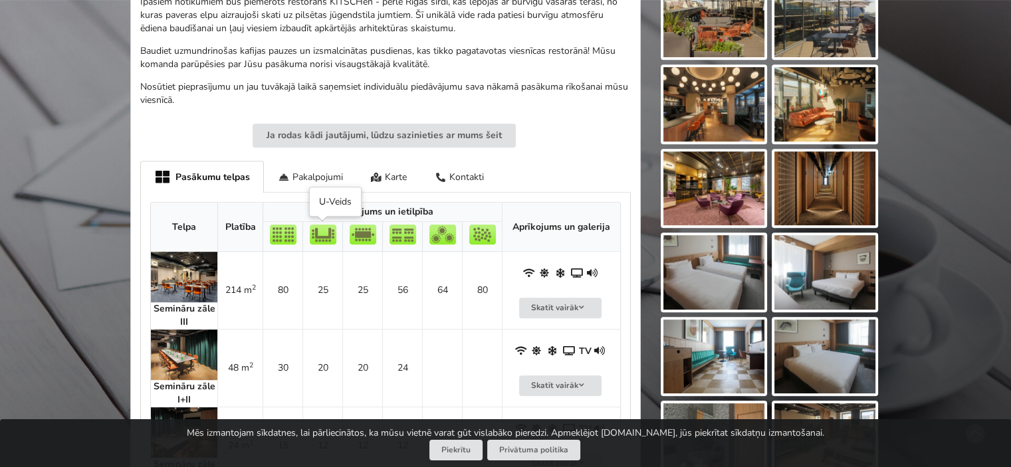
scroll to position [620, 0]
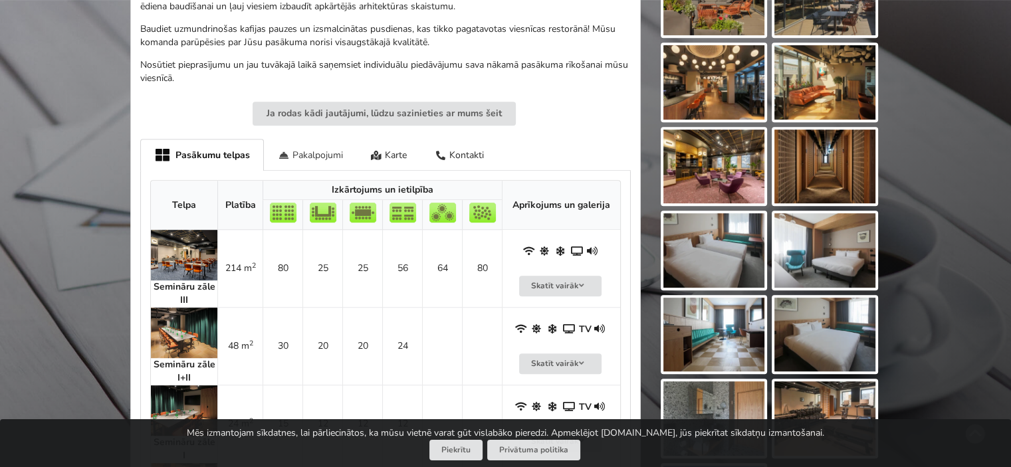
click at [294, 154] on div "Pakalpojumi" at bounding box center [310, 154] width 93 height 31
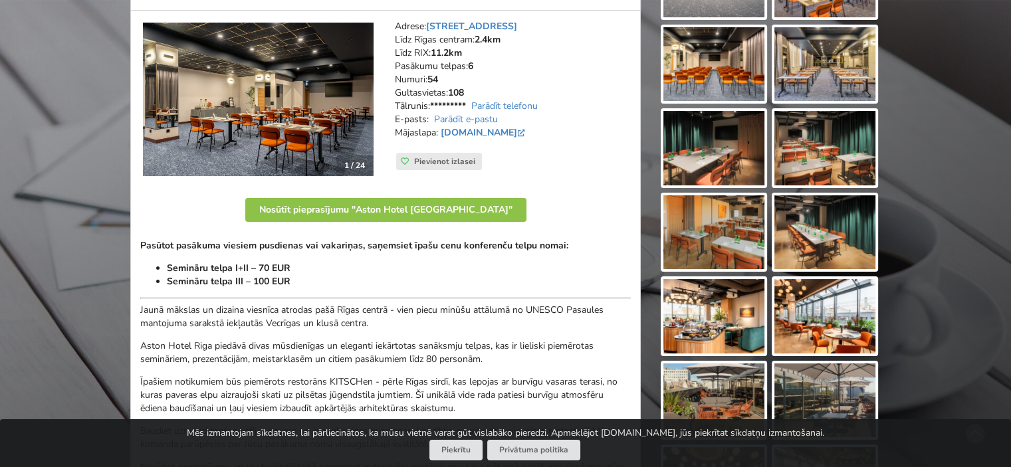
scroll to position [177, 0]
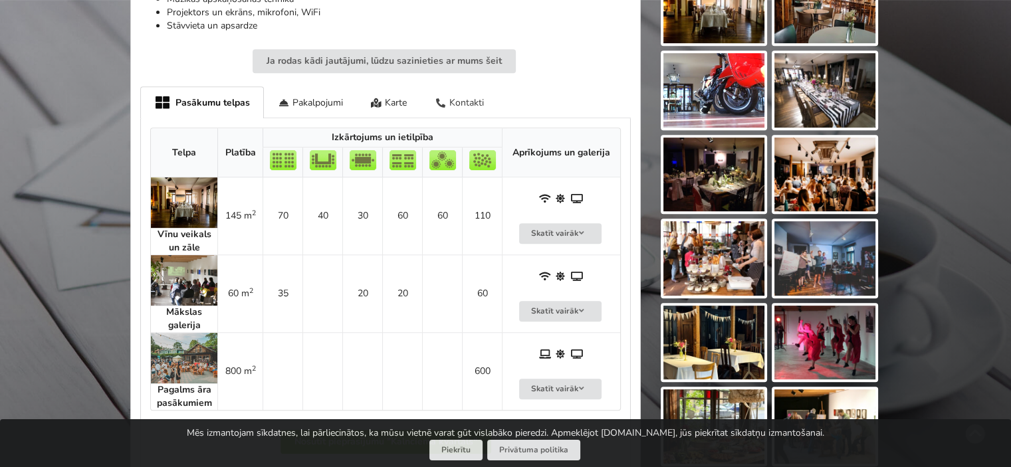
scroll to position [620, 0]
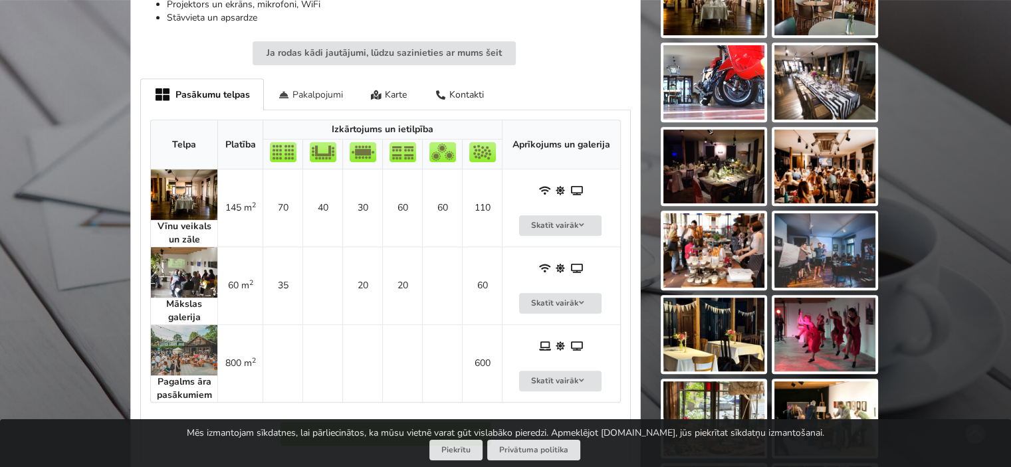
click at [316, 86] on div "Pakalpojumi" at bounding box center [310, 93] width 93 height 31
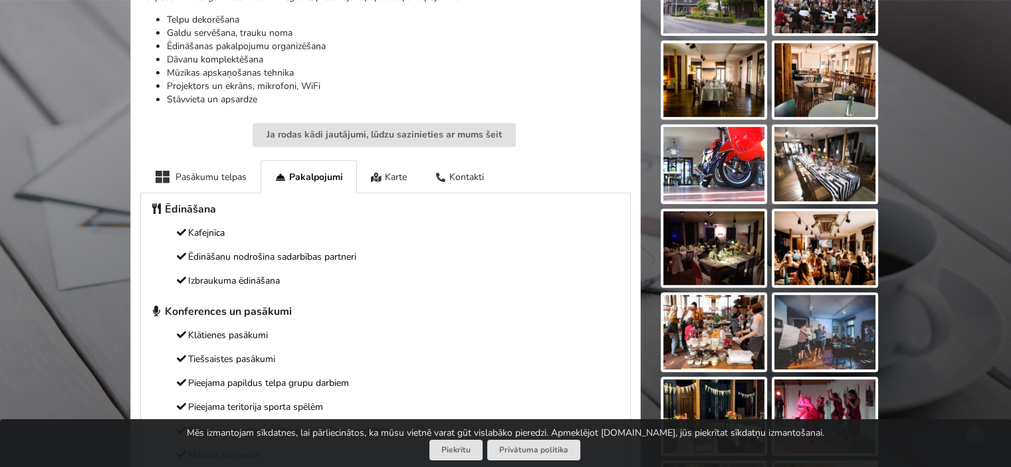
scroll to position [532, 0]
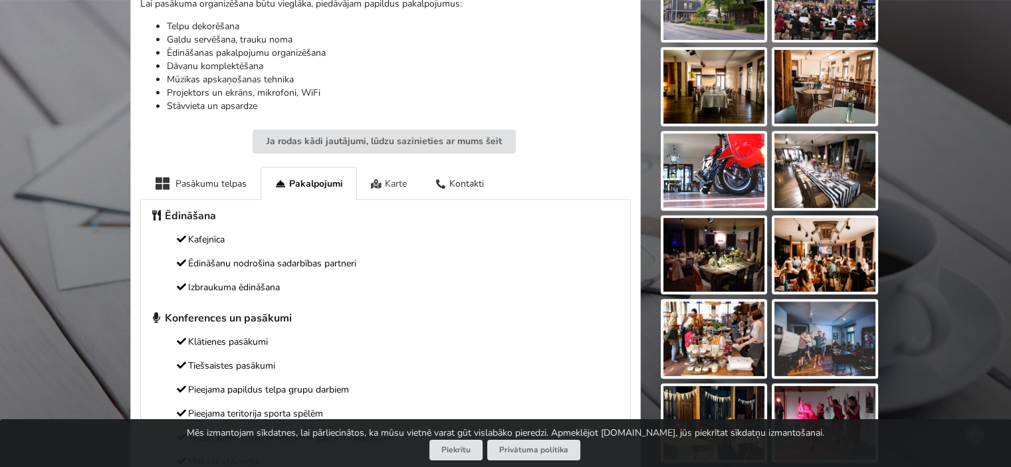
click at [388, 187] on div "Karte" at bounding box center [389, 183] width 64 height 33
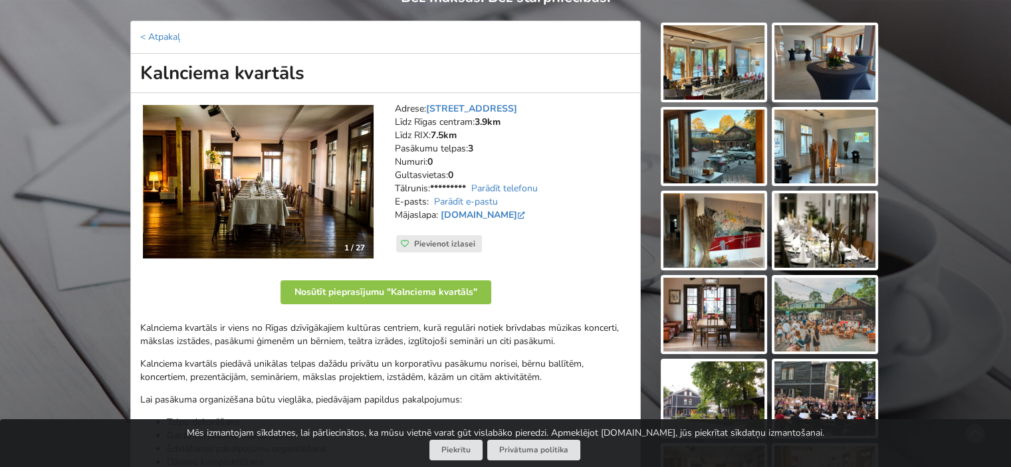
scroll to position [0, 0]
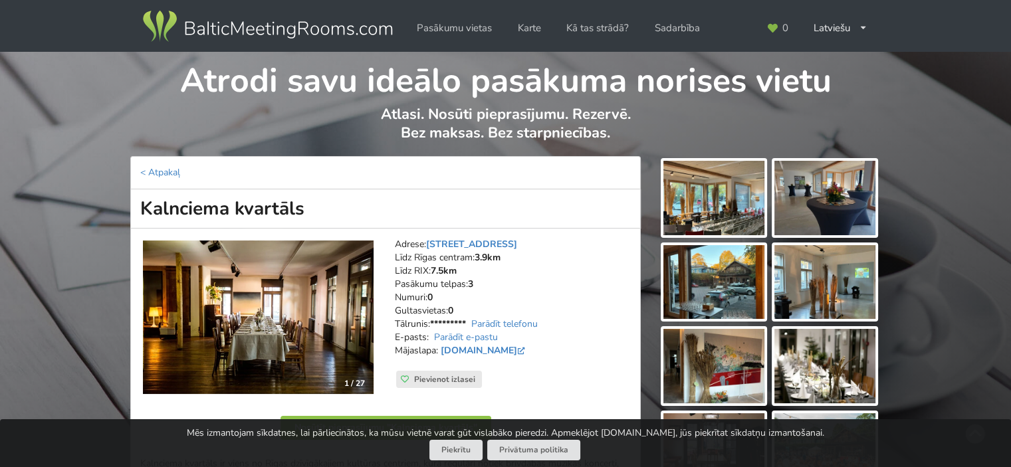
click at [326, 302] on img at bounding box center [258, 318] width 231 height 154
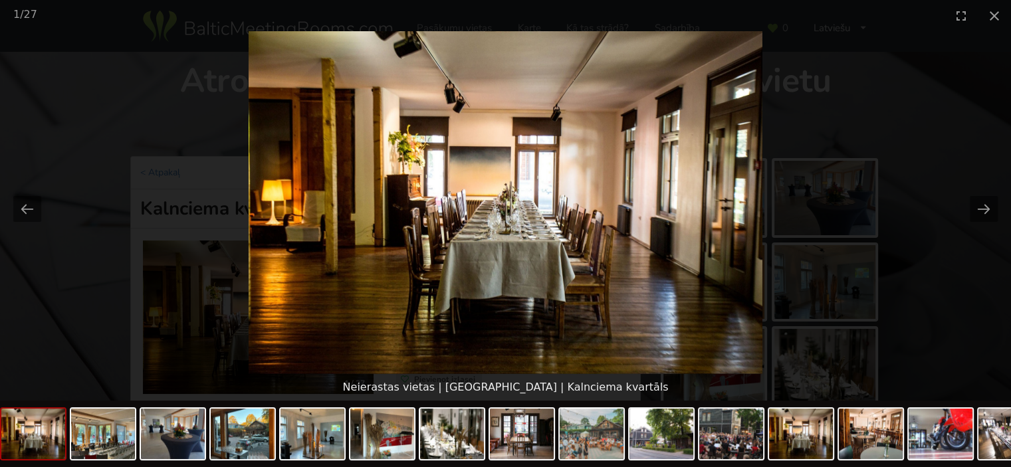
click at [965, 201] on picture at bounding box center [505, 202] width 1011 height 343
click at [976, 209] on button "Next slide" at bounding box center [984, 209] width 28 height 26
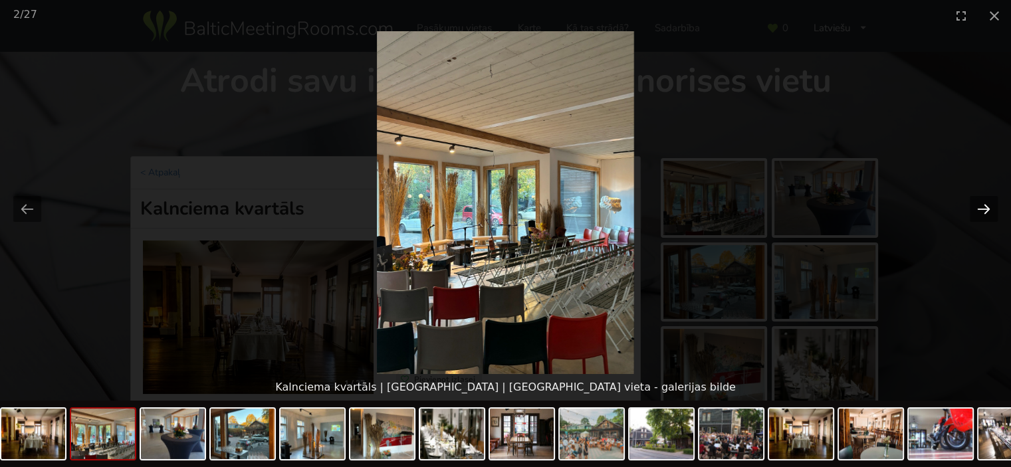
click at [976, 209] on button "Next slide" at bounding box center [984, 209] width 28 height 26
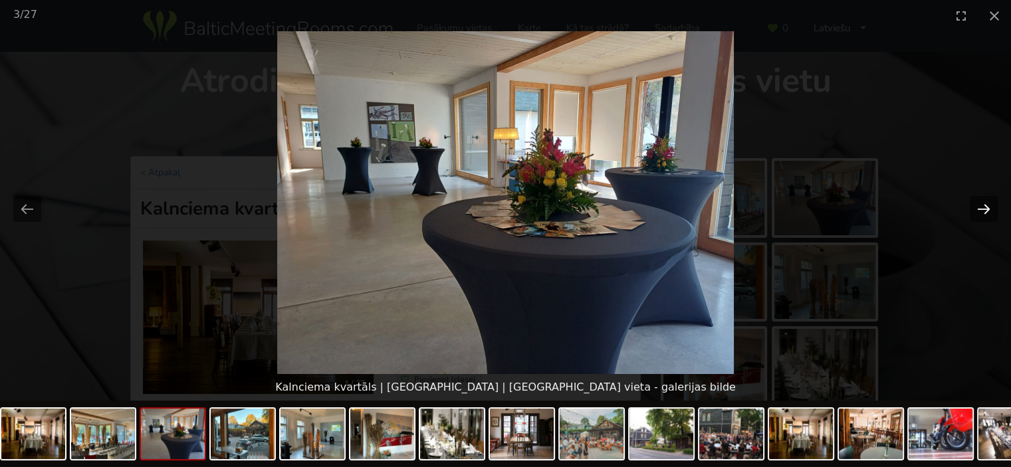
click at [976, 209] on button "Next slide" at bounding box center [984, 209] width 28 height 26
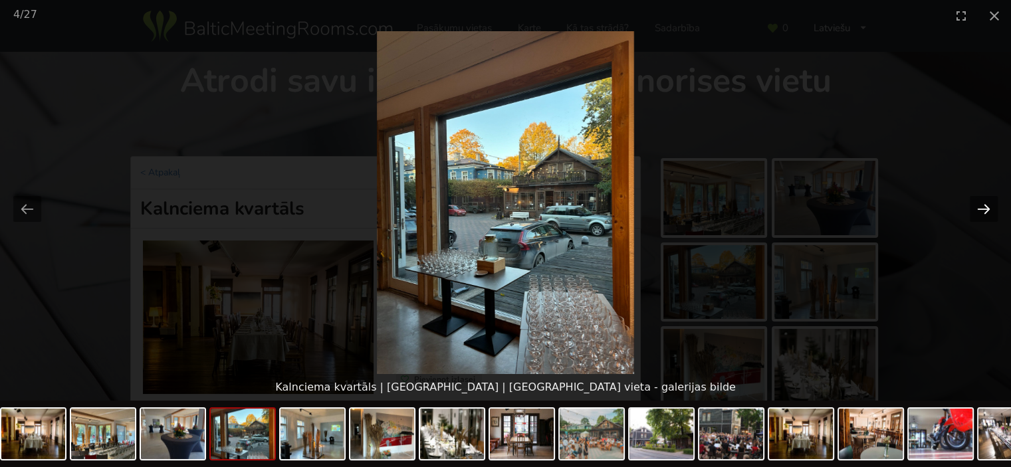
click at [975, 211] on button "Next slide" at bounding box center [984, 209] width 28 height 26
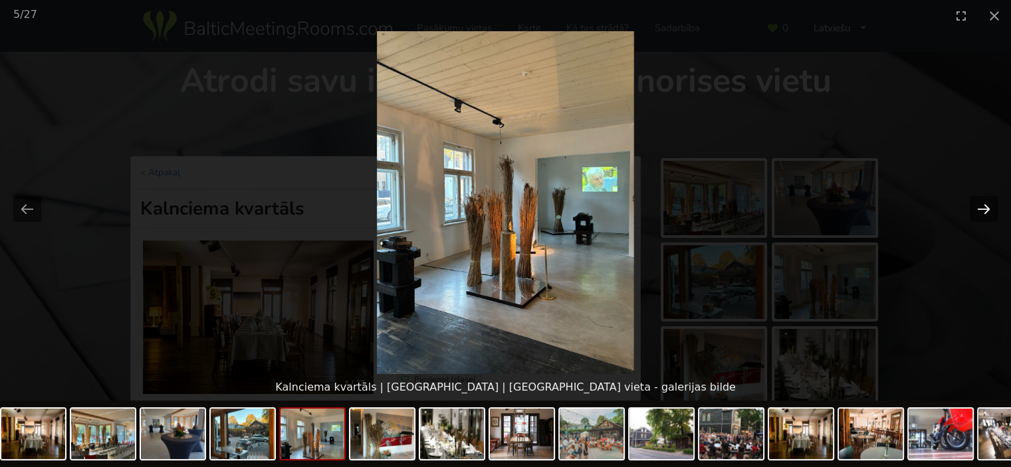
click at [975, 211] on button "Next slide" at bounding box center [984, 209] width 28 height 26
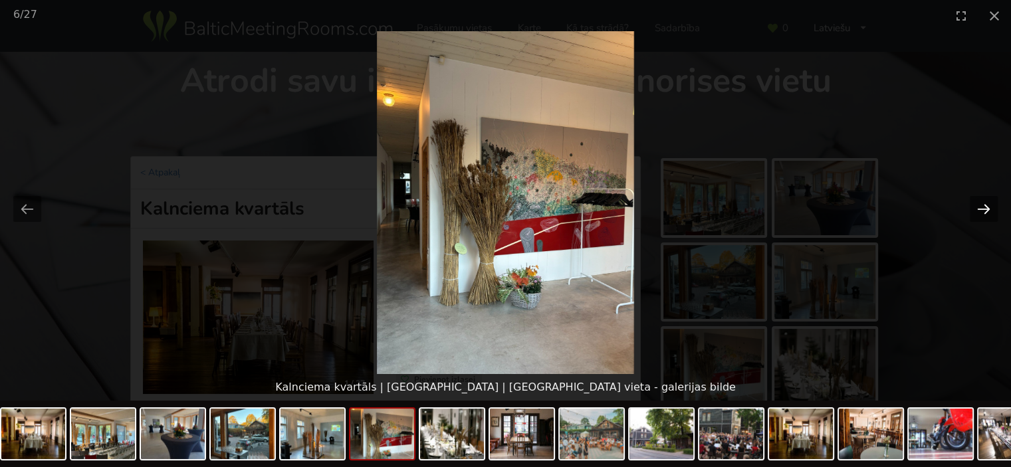
click at [975, 211] on button "Next slide" at bounding box center [984, 209] width 28 height 26
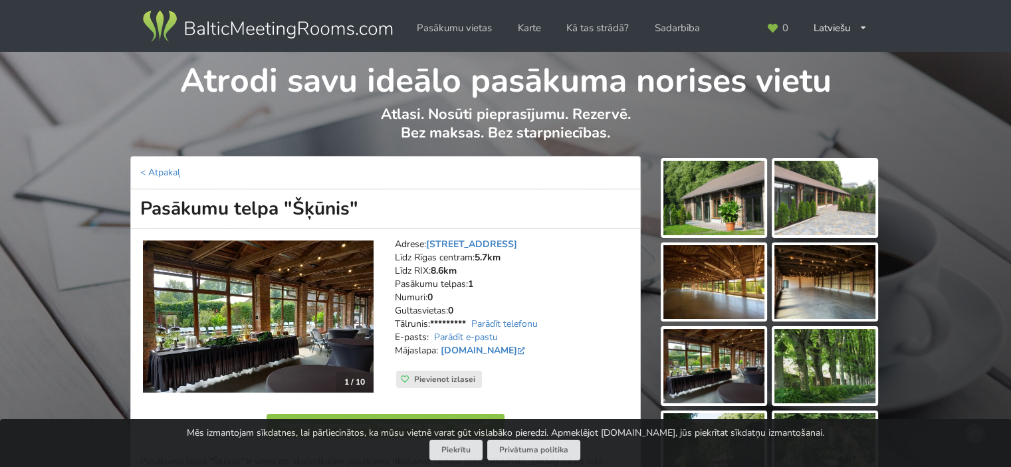
click at [338, 320] on img at bounding box center [258, 317] width 231 height 152
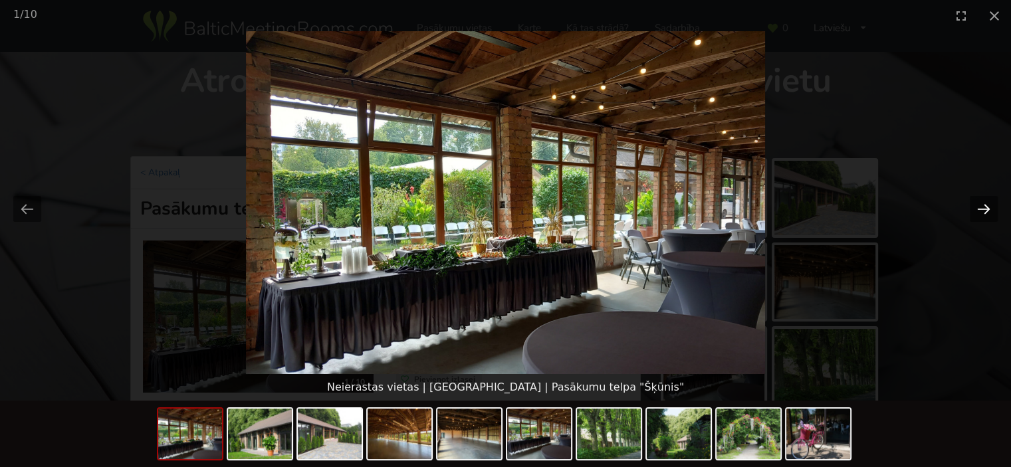
click at [976, 214] on button "Next slide" at bounding box center [984, 209] width 28 height 26
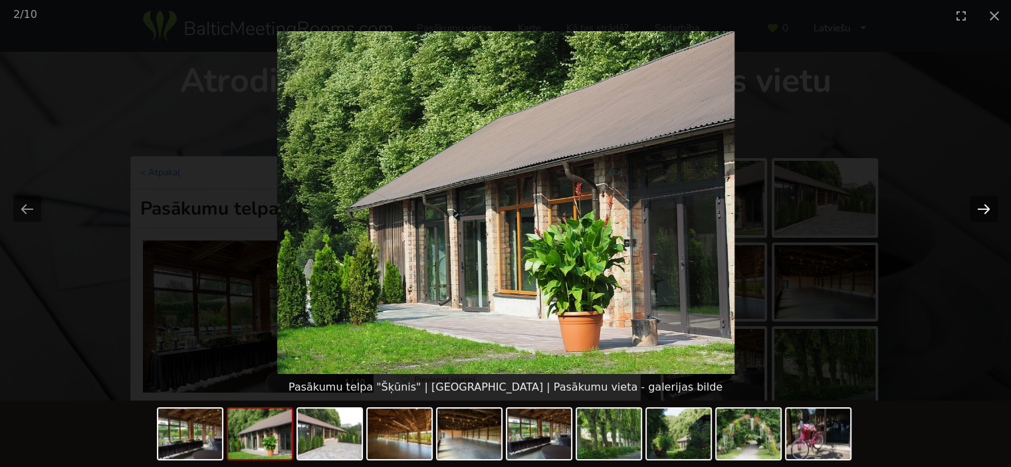
click at [976, 216] on button "Next slide" at bounding box center [984, 209] width 28 height 26
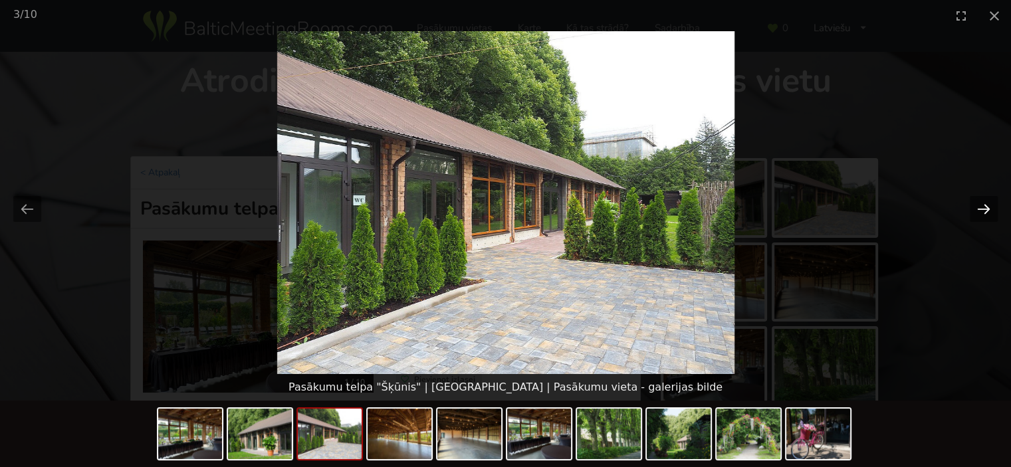
click at [976, 216] on button "Next slide" at bounding box center [984, 209] width 28 height 26
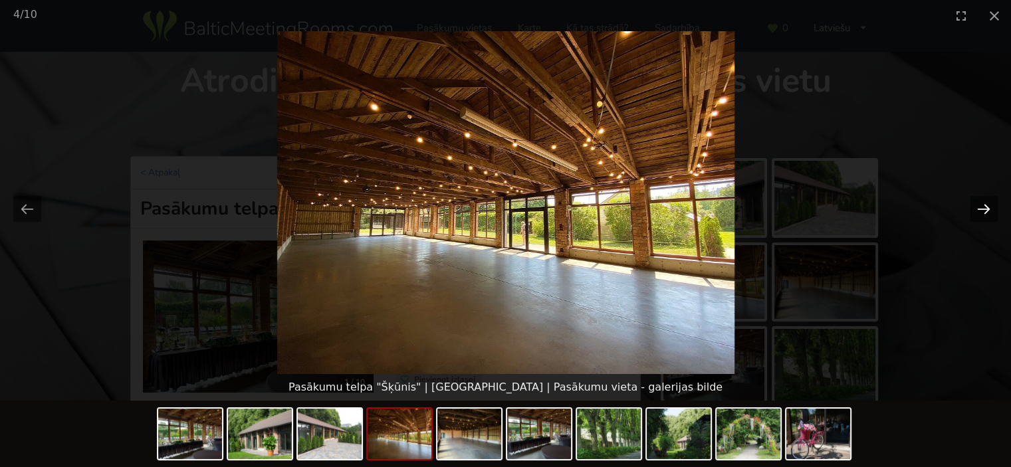
click at [976, 216] on button "Next slide" at bounding box center [984, 209] width 28 height 26
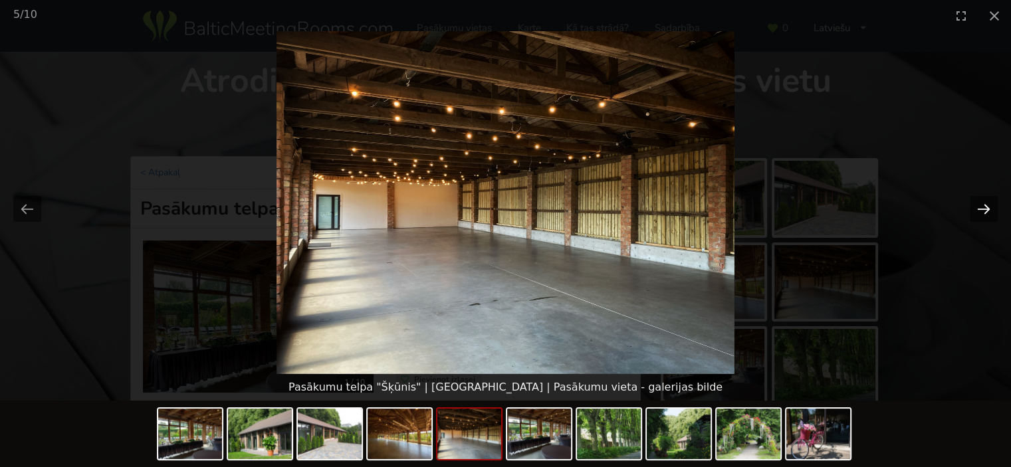
click at [975, 215] on button "Next slide" at bounding box center [984, 209] width 28 height 26
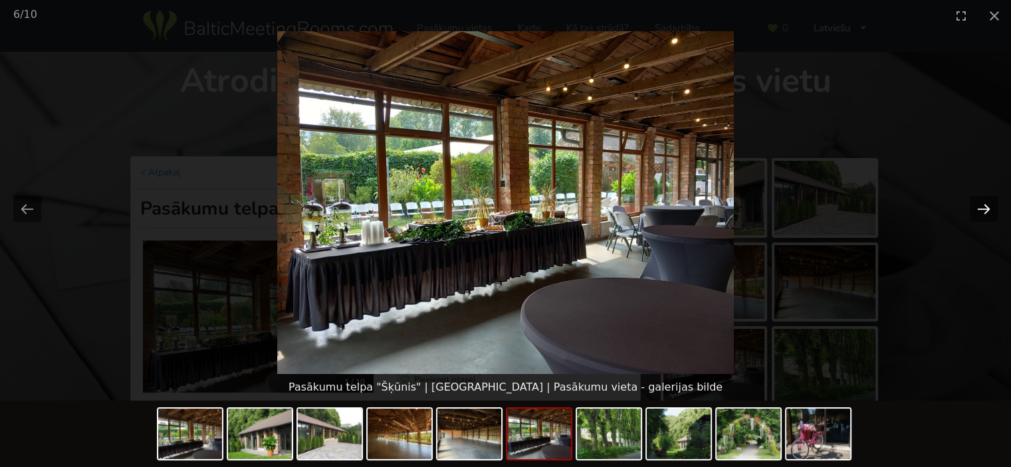
click at [975, 215] on button "Next slide" at bounding box center [984, 209] width 28 height 26
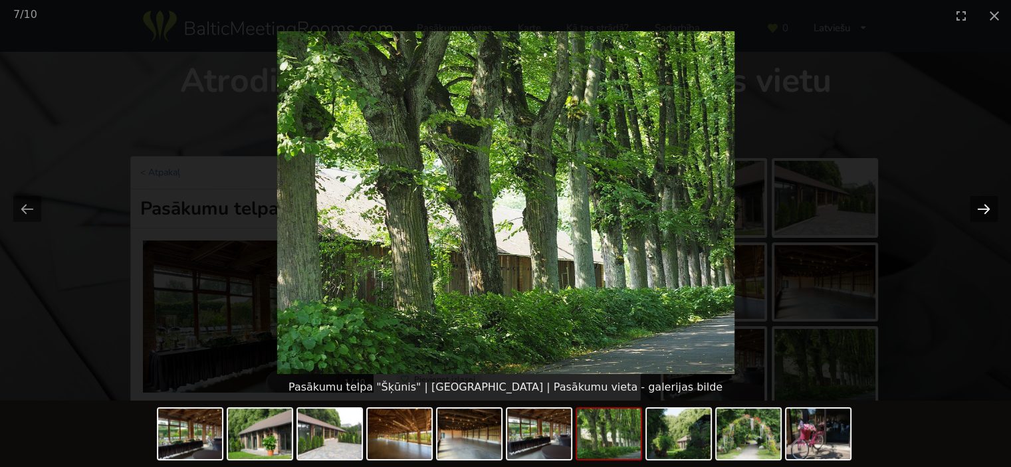
click at [975, 215] on button "Next slide" at bounding box center [984, 209] width 28 height 26
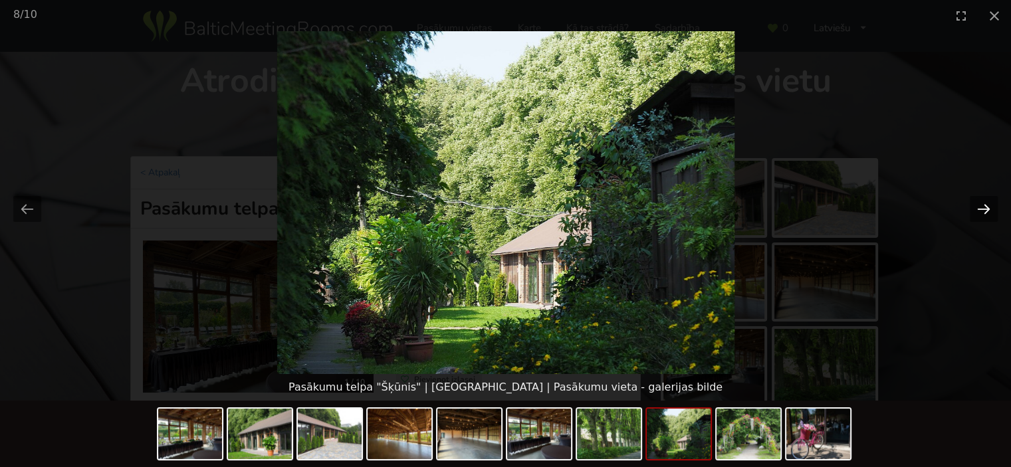
click at [975, 215] on button "Next slide" at bounding box center [984, 209] width 28 height 26
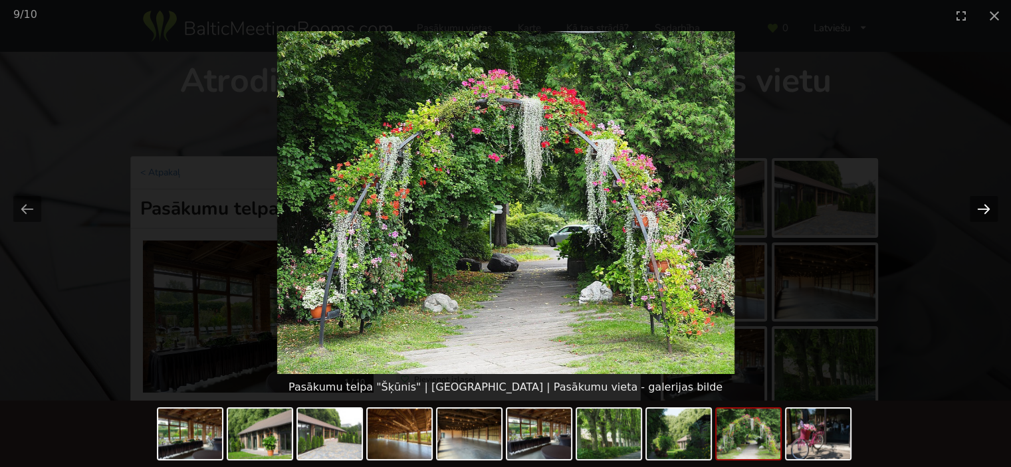
click at [972, 215] on button "Next slide" at bounding box center [984, 209] width 28 height 26
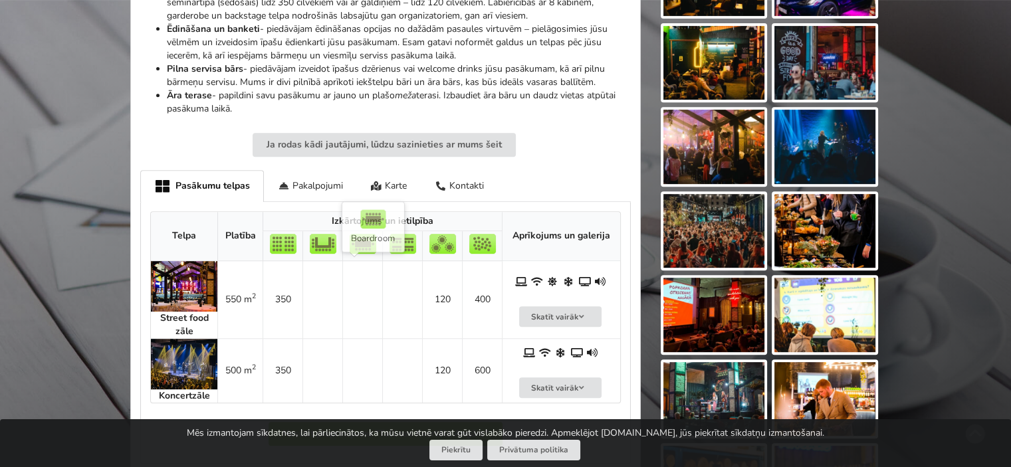
scroll to position [620, 0]
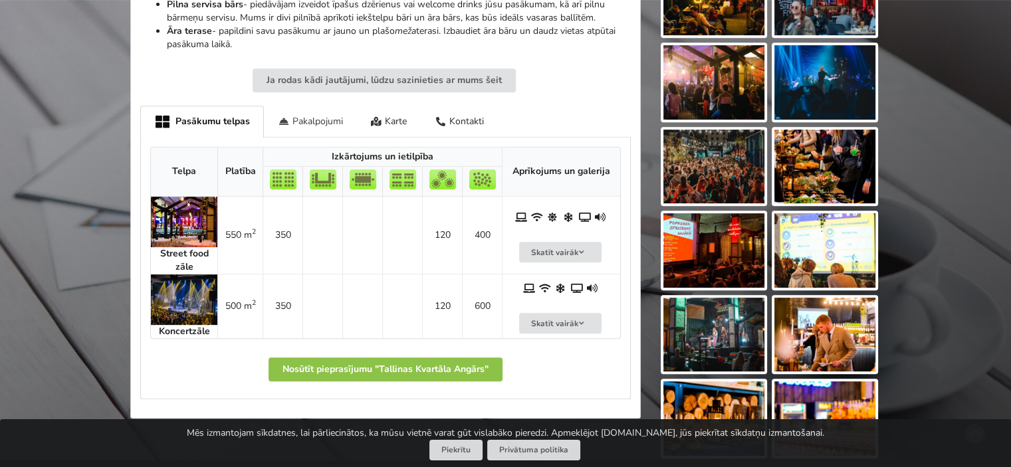
click at [297, 117] on div "Pakalpojumi" at bounding box center [310, 121] width 93 height 31
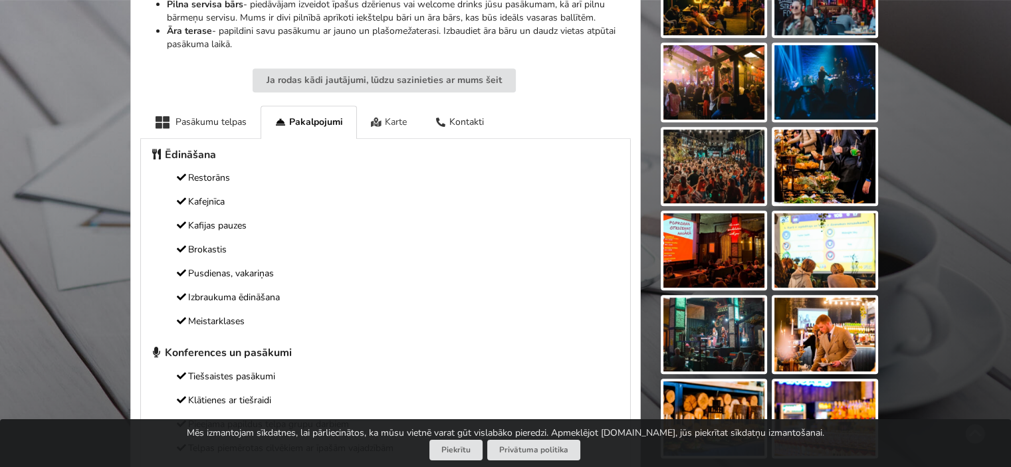
click at [391, 122] on div "Karte" at bounding box center [389, 122] width 64 height 33
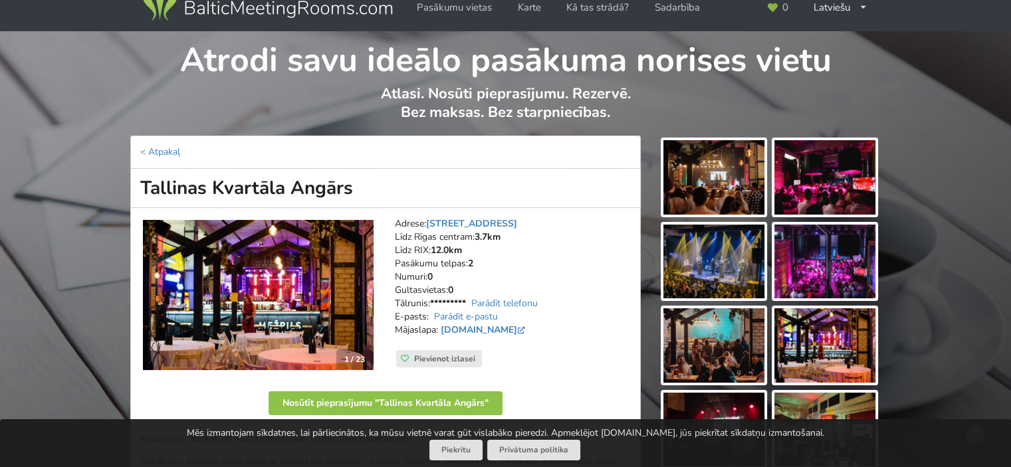
scroll to position [0, 0]
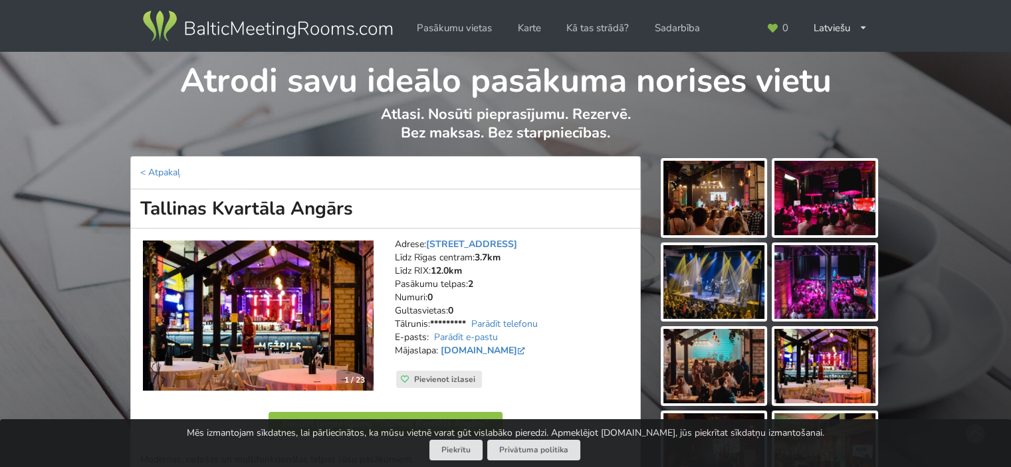
click at [267, 294] on img at bounding box center [258, 316] width 231 height 150
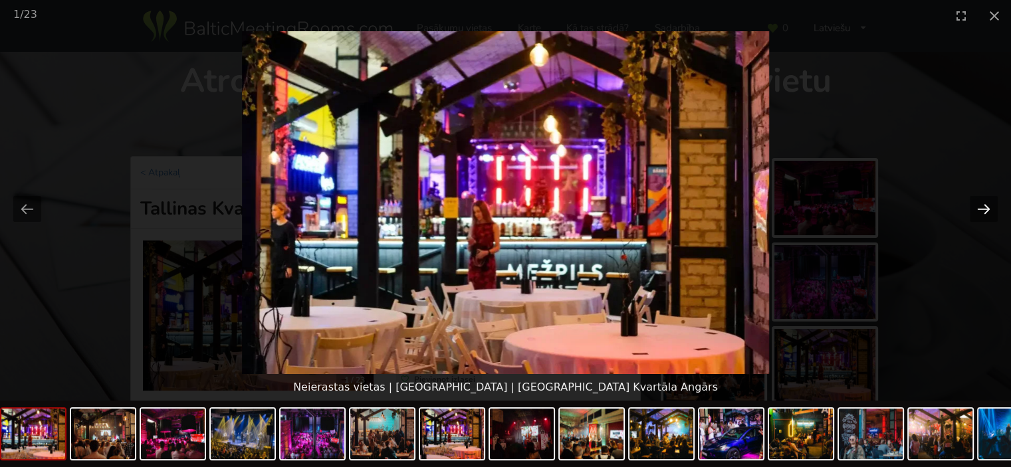
click at [978, 201] on button "Next slide" at bounding box center [984, 209] width 28 height 26
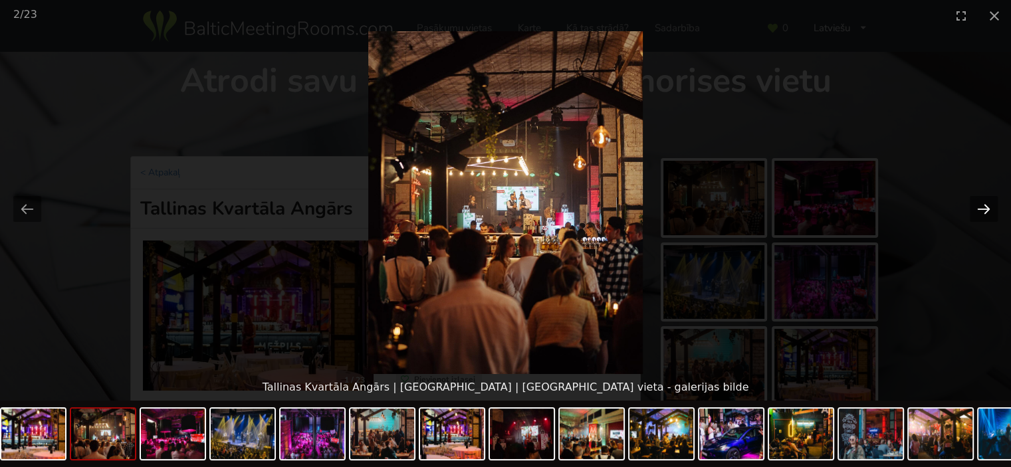
click at [976, 201] on button "Next slide" at bounding box center [984, 209] width 28 height 26
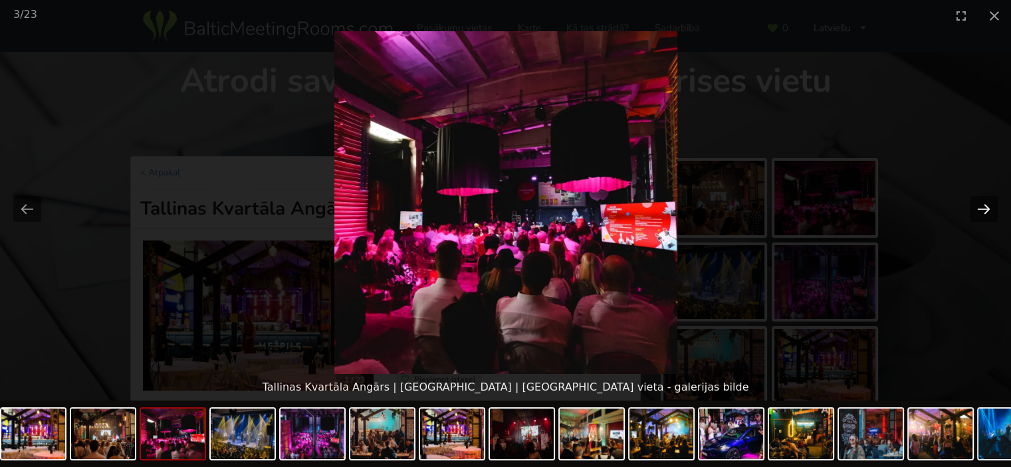
click at [976, 201] on button "Next slide" at bounding box center [984, 209] width 28 height 26
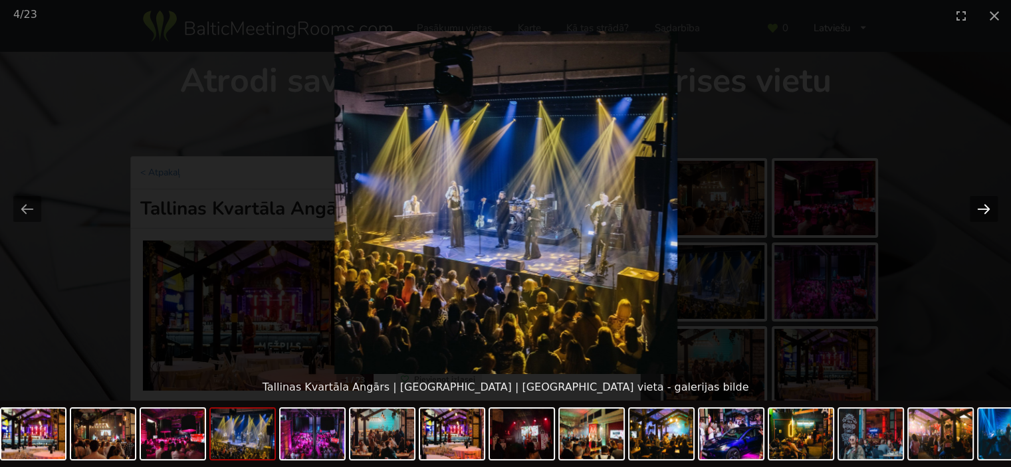
click at [976, 201] on button "Next slide" at bounding box center [984, 209] width 28 height 26
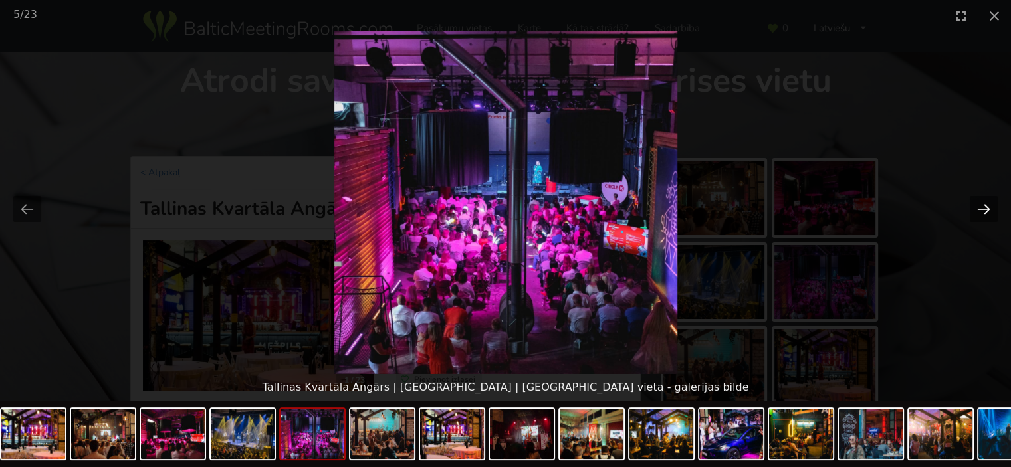
click at [976, 201] on button "Next slide" at bounding box center [984, 209] width 28 height 26
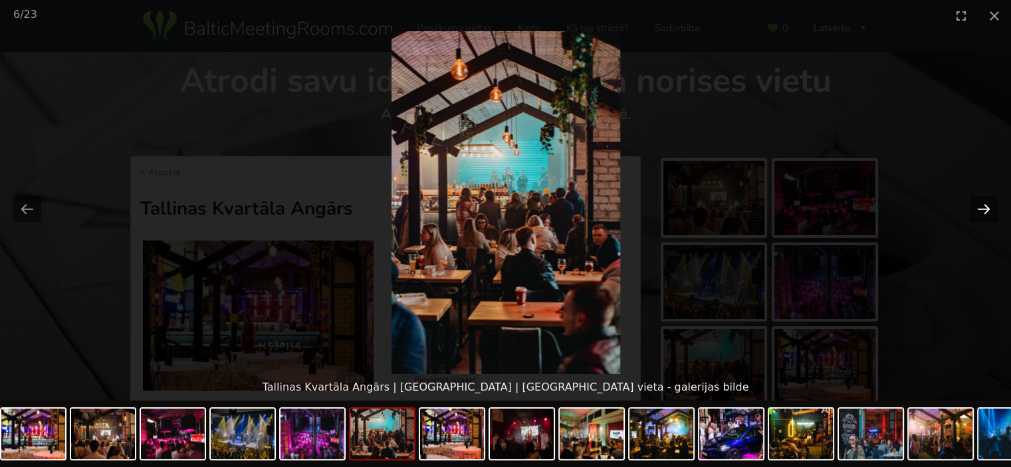
click at [976, 201] on button "Next slide" at bounding box center [984, 209] width 28 height 26
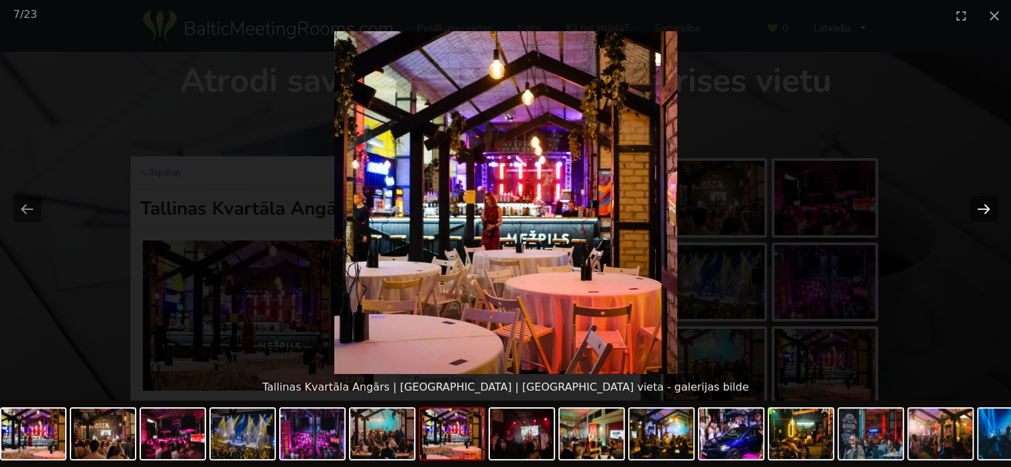
click at [976, 201] on button "Next slide" at bounding box center [984, 209] width 28 height 26
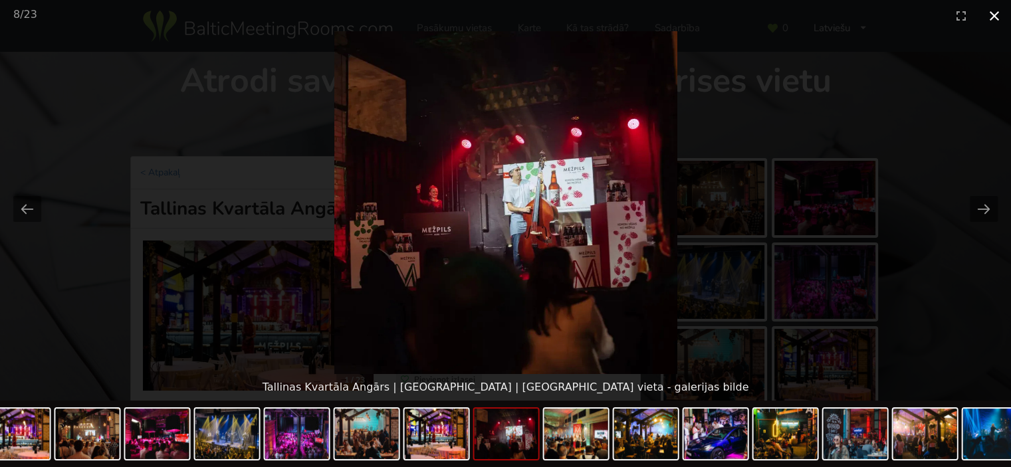
click at [994, 18] on button "Close gallery" at bounding box center [994, 15] width 33 height 31
